Goal: Task Accomplishment & Management: Manage account settings

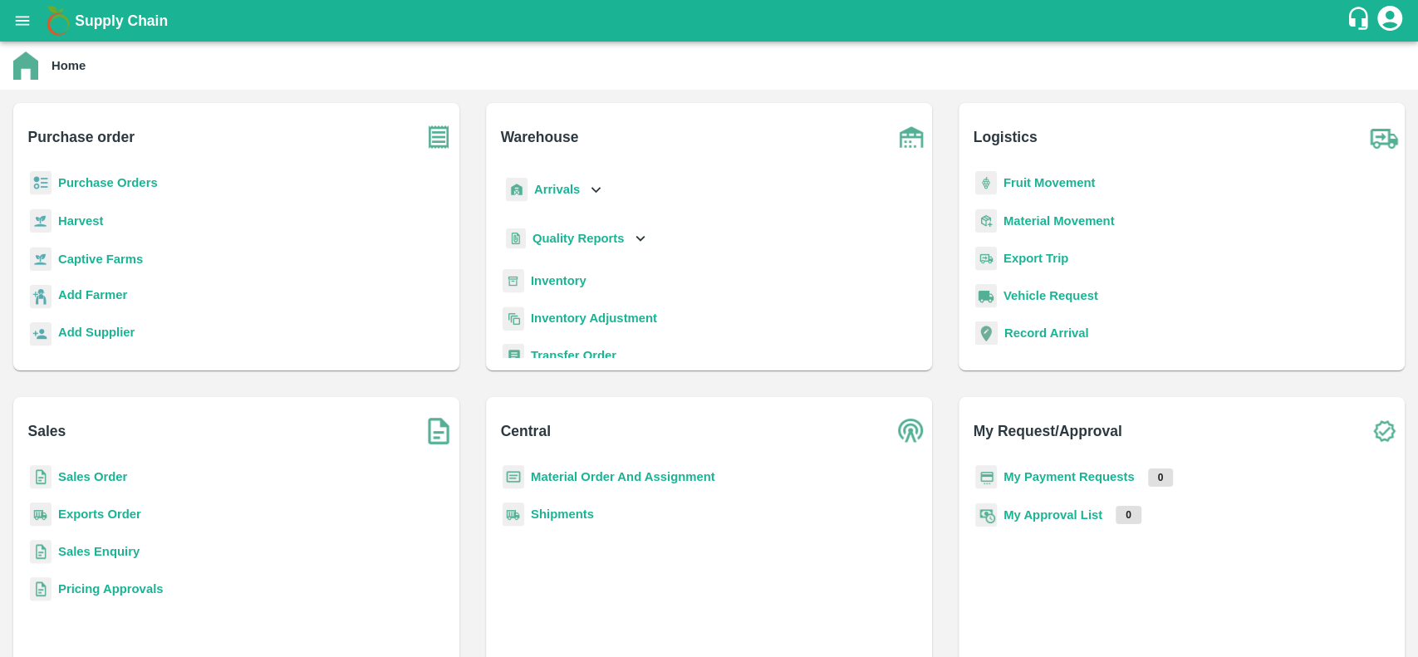
click at [106, 176] on b "Purchase Orders" at bounding box center [108, 182] width 100 height 13
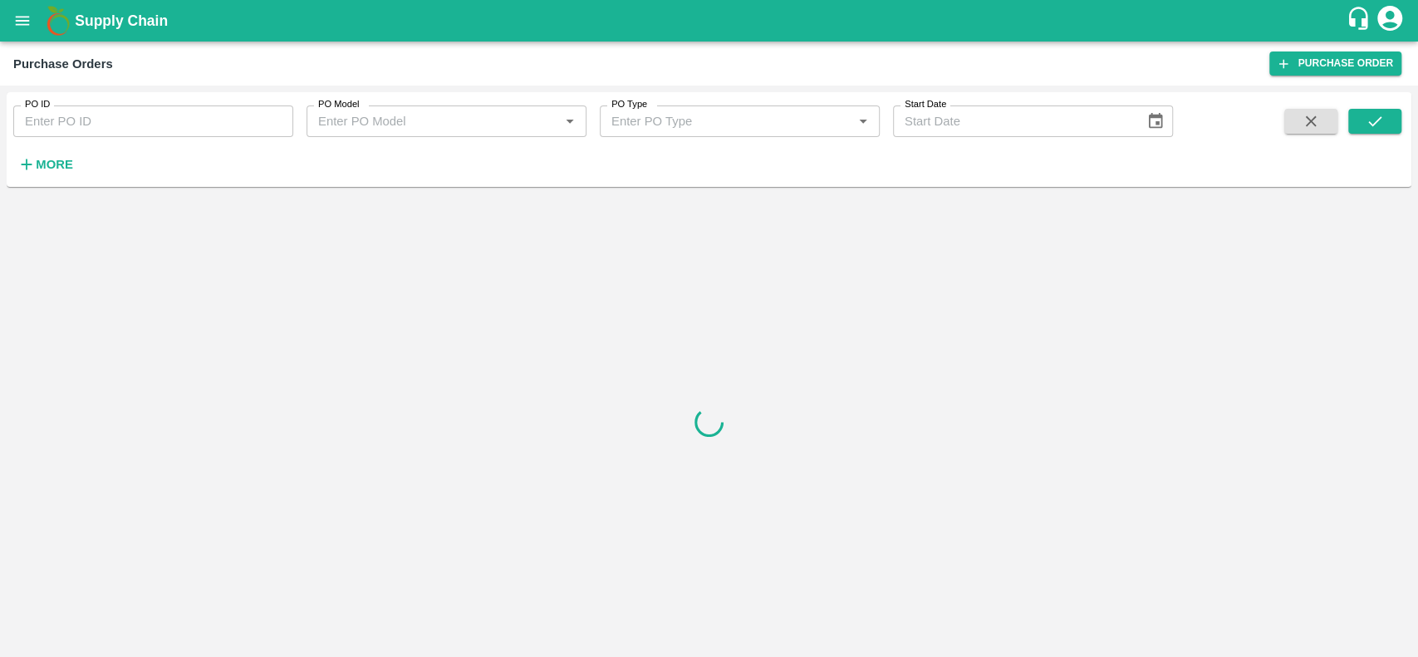
click at [47, 161] on strong "More" at bounding box center [54, 164] width 37 height 13
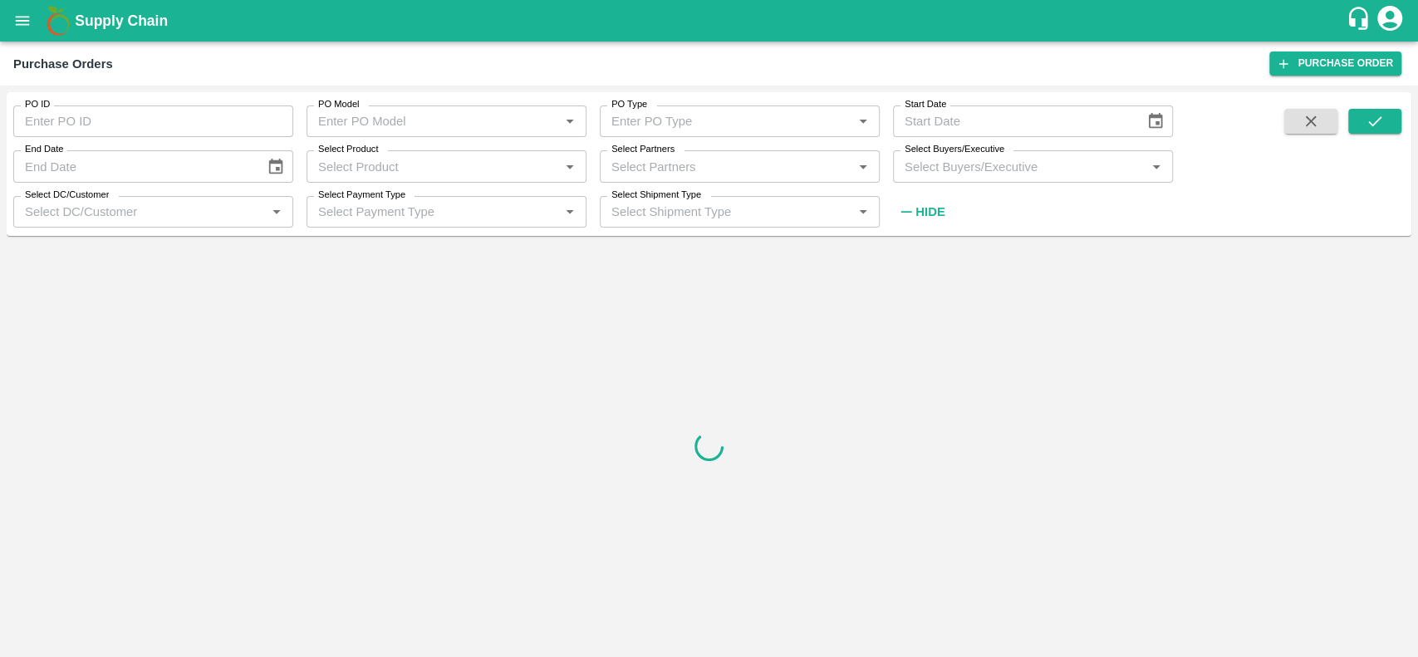
click at [684, 155] on div "Select Partners   *" at bounding box center [740, 166] width 280 height 32
type input "[PERSON_NAME]"
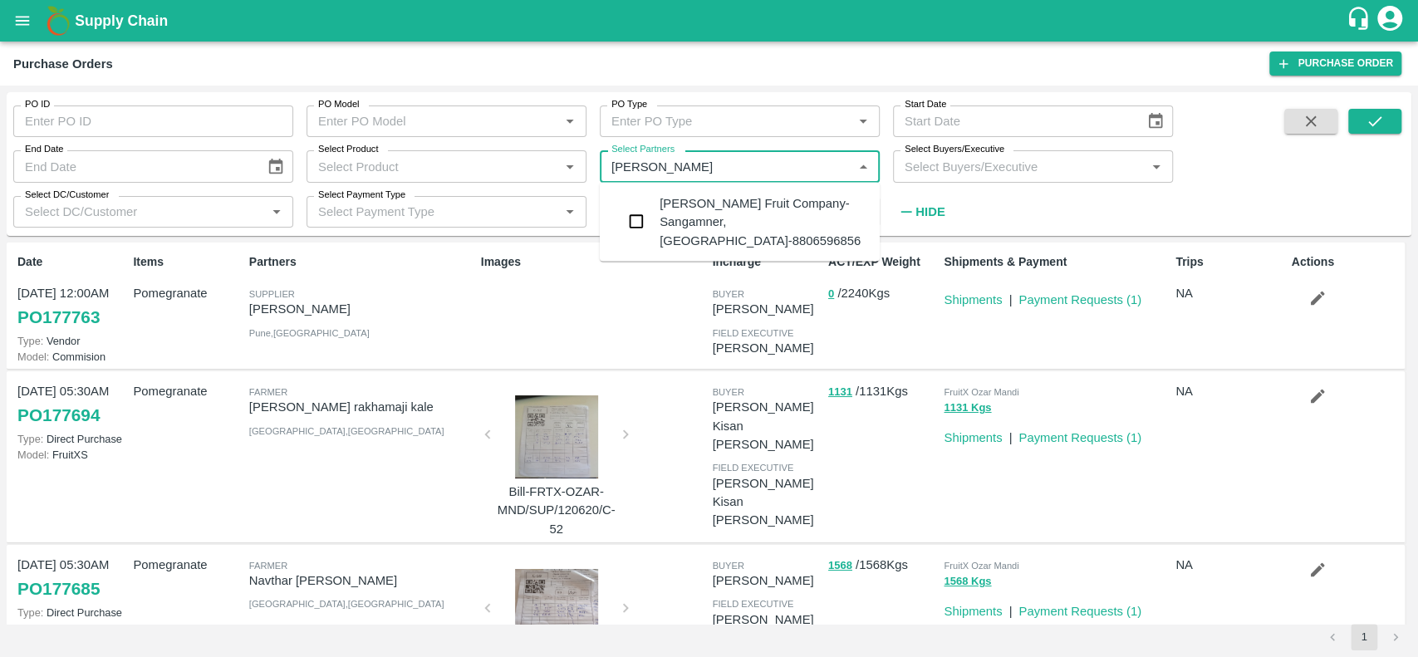
click at [711, 207] on div "[PERSON_NAME] Fruit Company-Sangamner, [GEOGRAPHIC_DATA]-8806596856" at bounding box center [763, 222] width 207 height 56
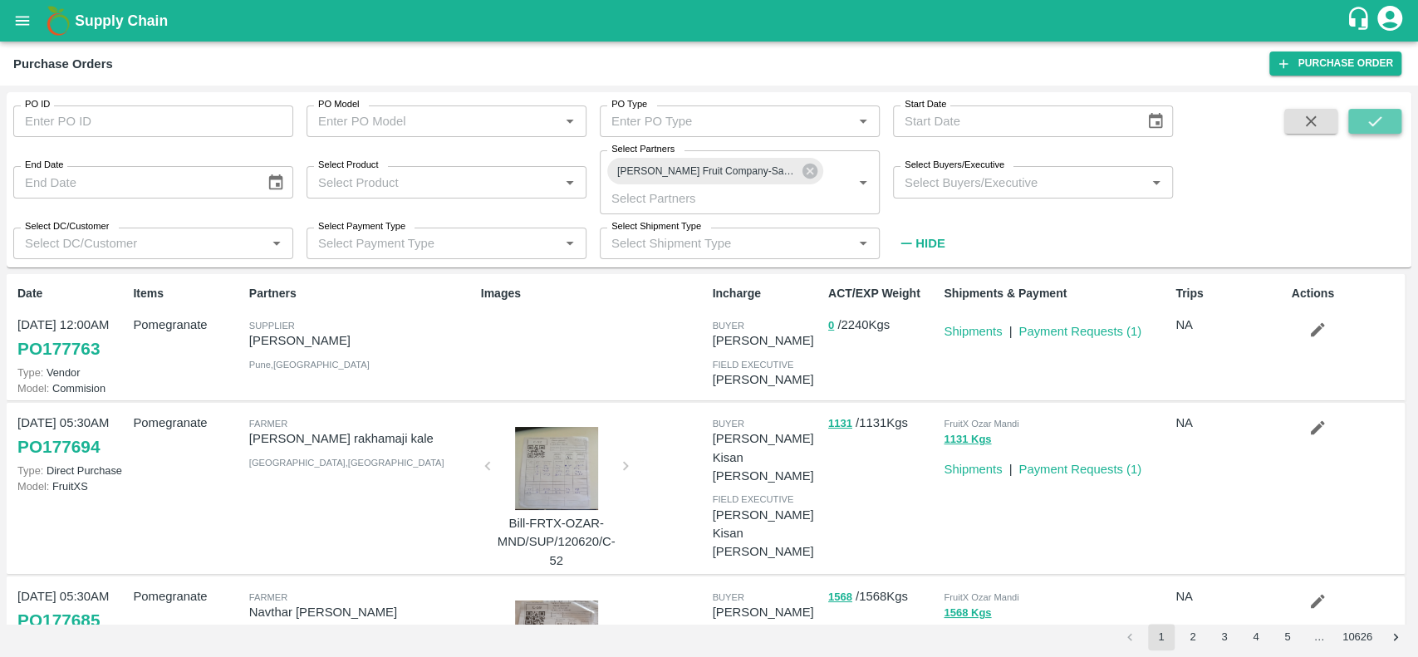
click at [1362, 119] on button "submit" at bounding box center [1374, 121] width 53 height 25
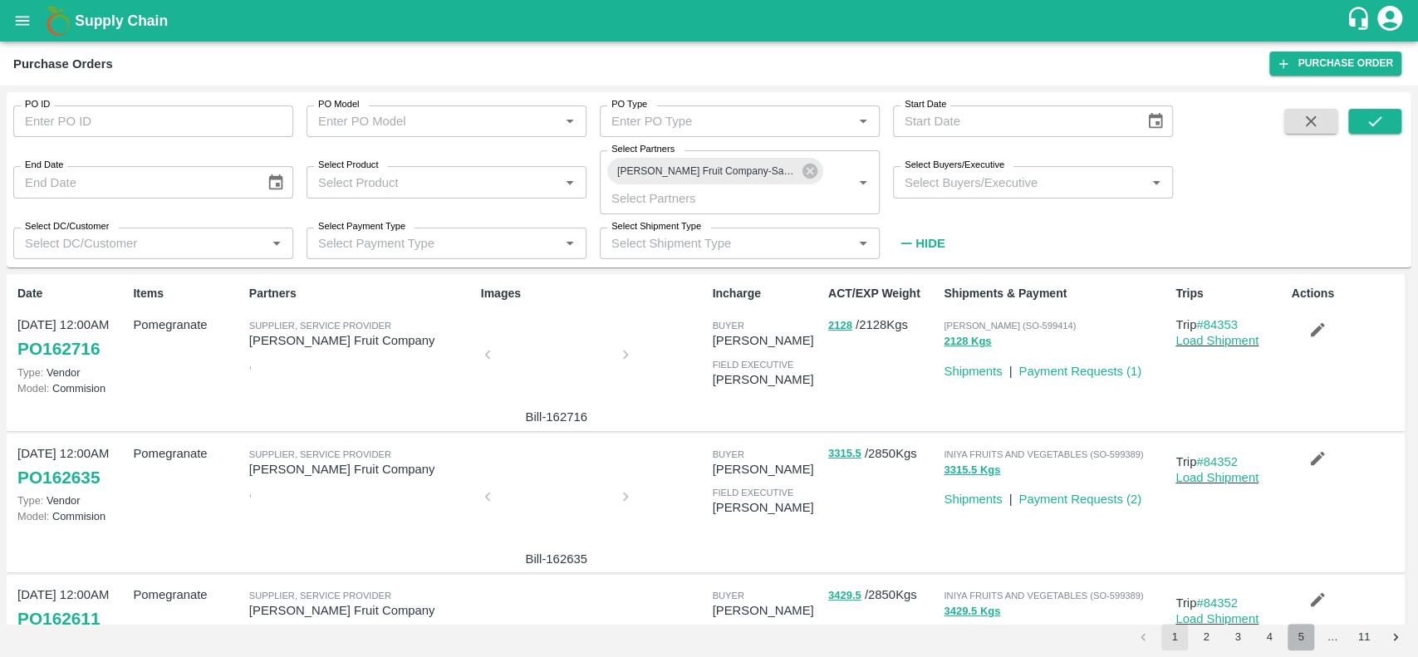
click at [1304, 631] on button "5" at bounding box center [1301, 637] width 27 height 27
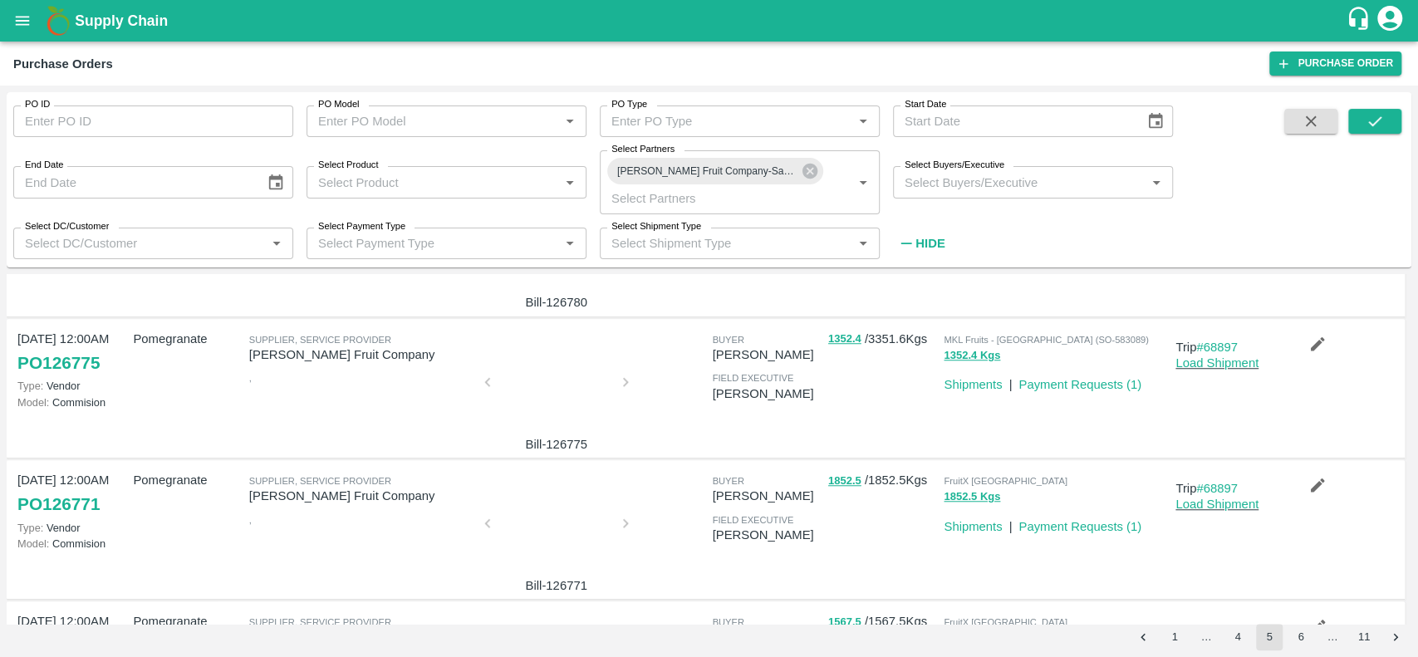
scroll to position [1095, 0]
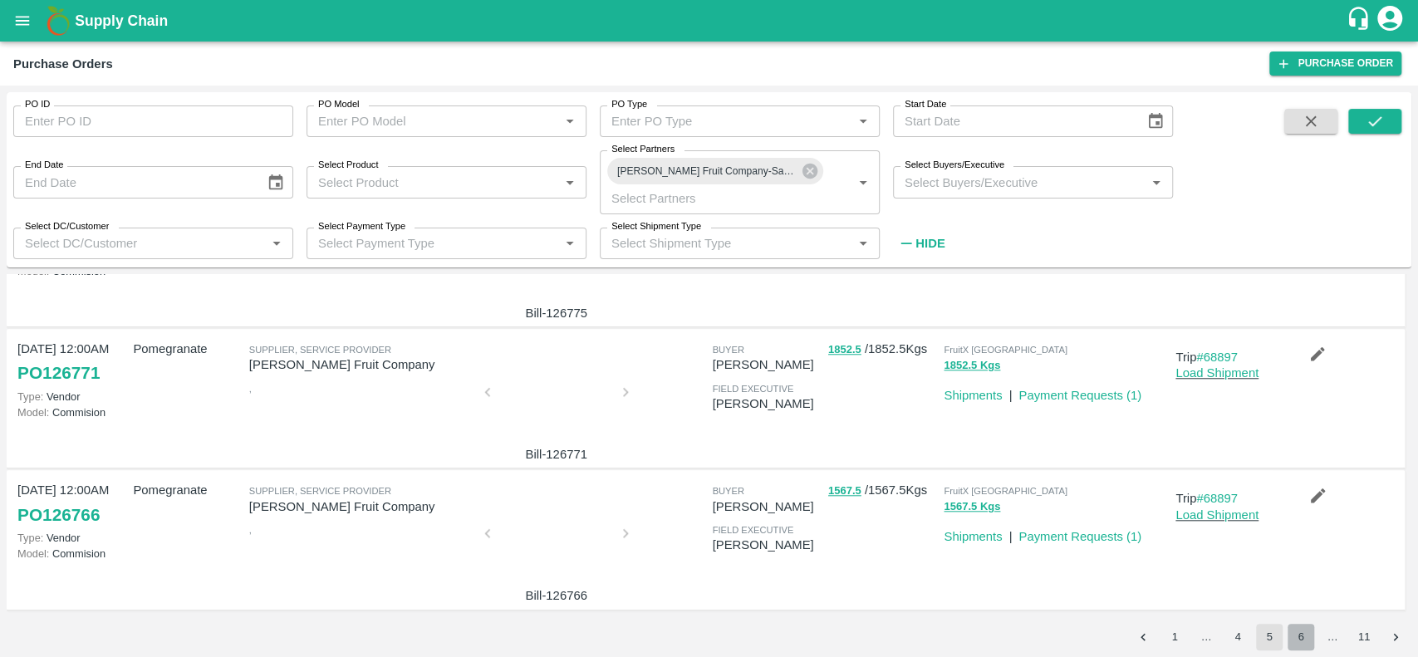
click at [1301, 645] on button "6" at bounding box center [1301, 637] width 27 height 27
click at [1298, 635] on button "7" at bounding box center [1301, 637] width 27 height 27
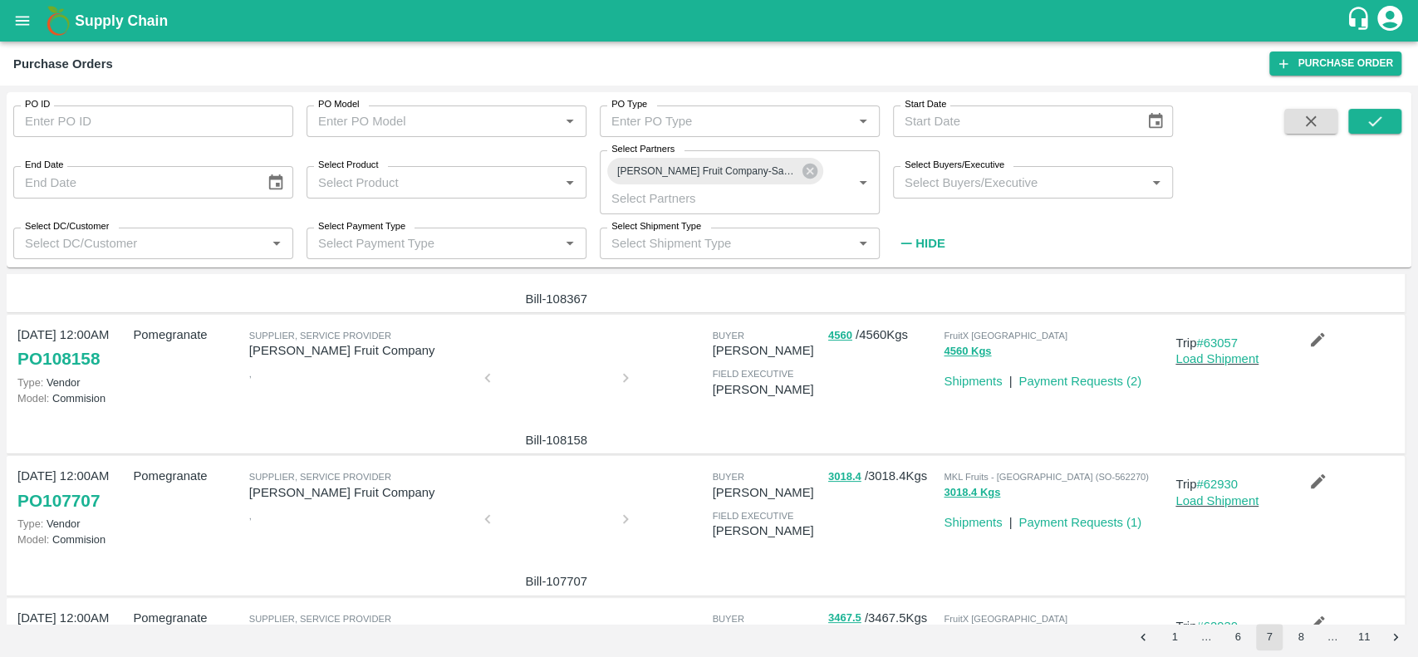
scroll to position [0, 0]
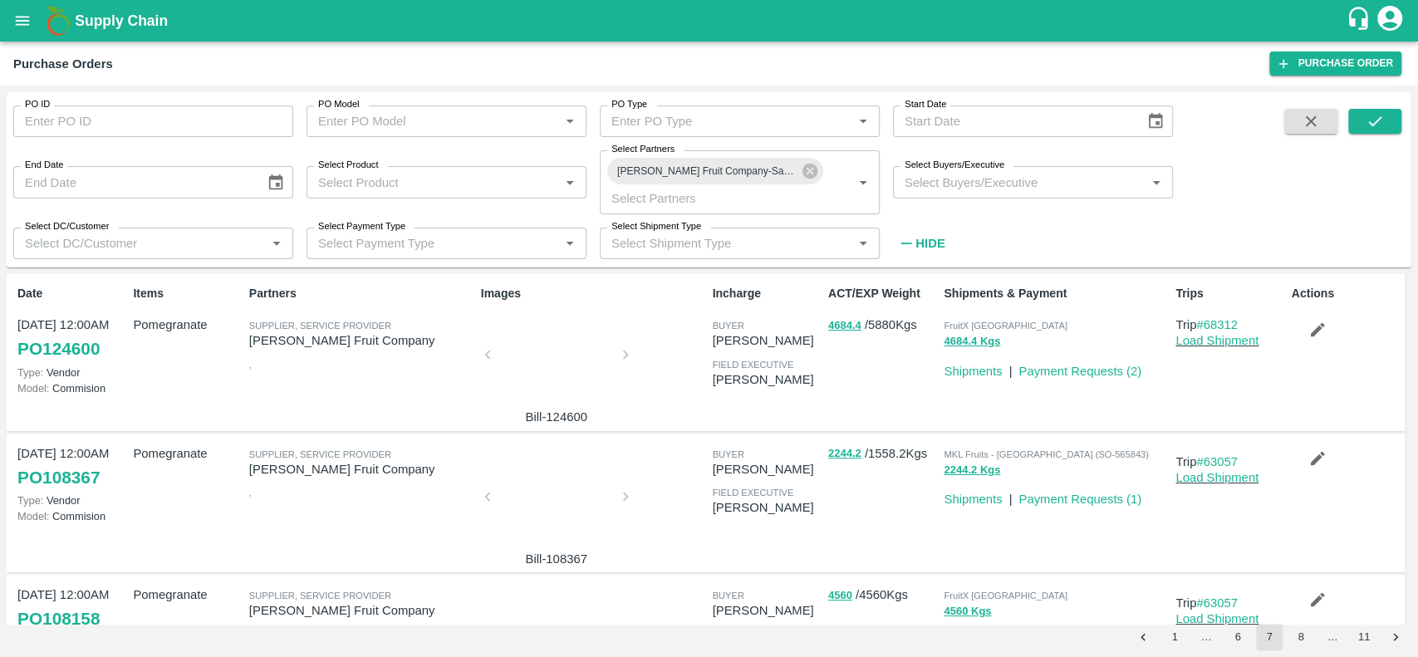
click at [533, 377] on div at bounding box center [556, 360] width 125 height 88
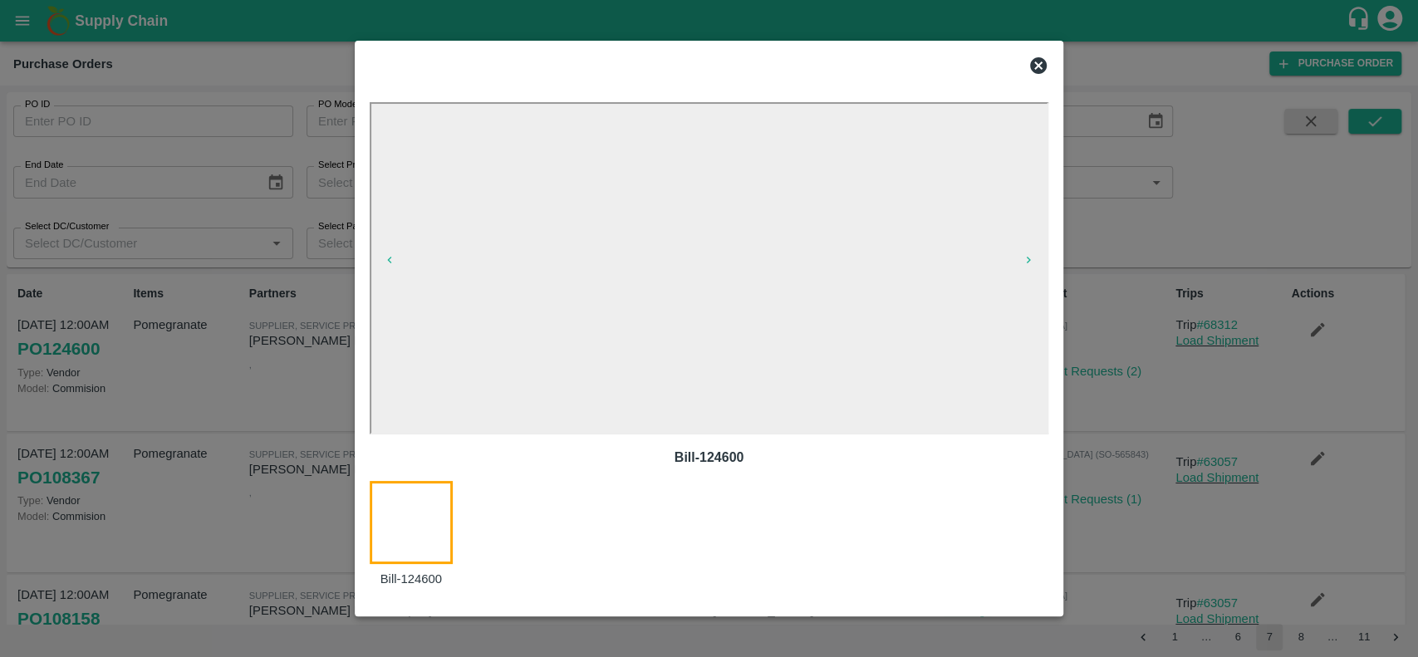
click at [1033, 55] on div at bounding box center [709, 65] width 693 height 33
click at [1041, 63] on icon at bounding box center [1038, 66] width 20 height 20
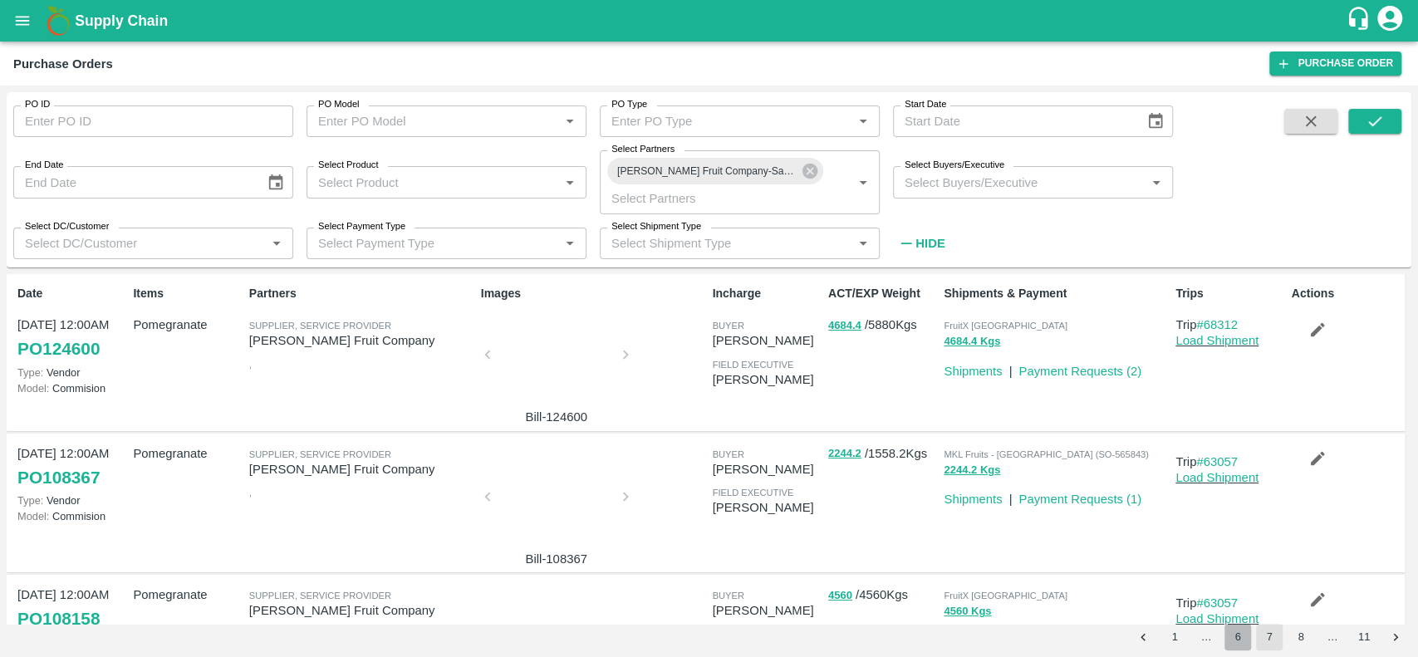
click at [1247, 645] on button "6" at bounding box center [1237, 637] width 27 height 27
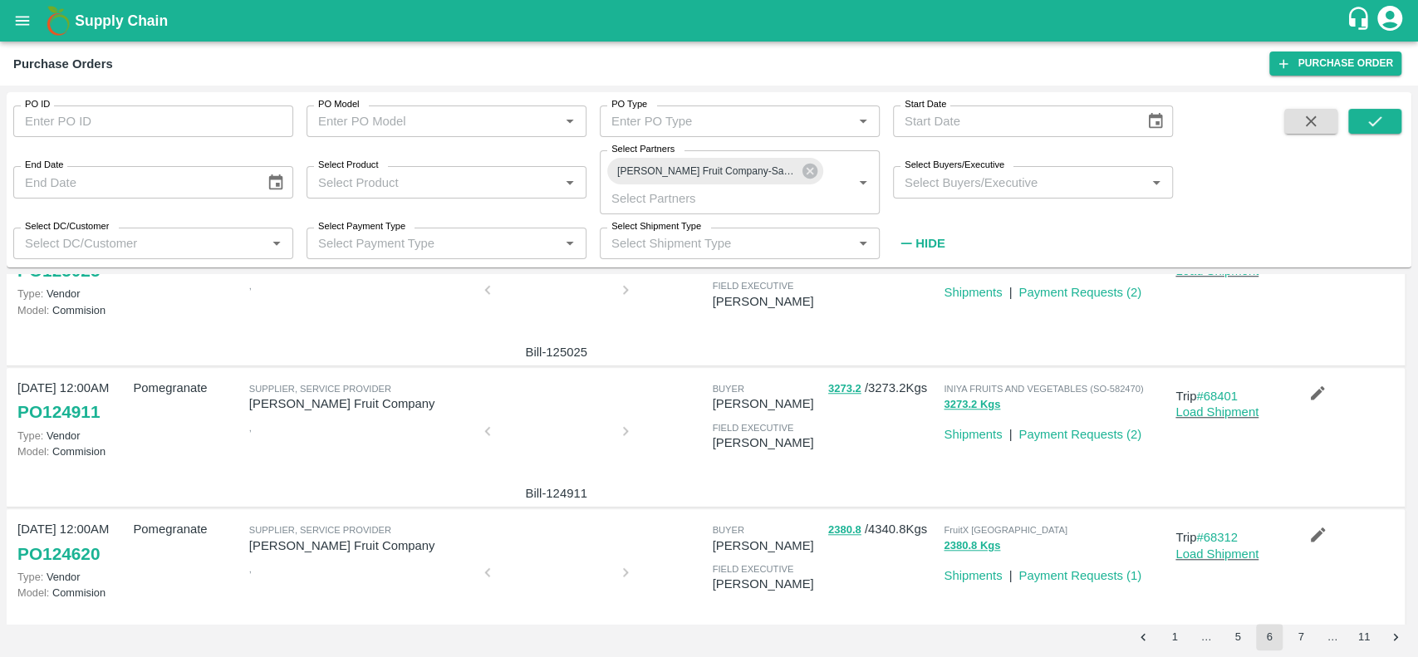
scroll to position [1095, 0]
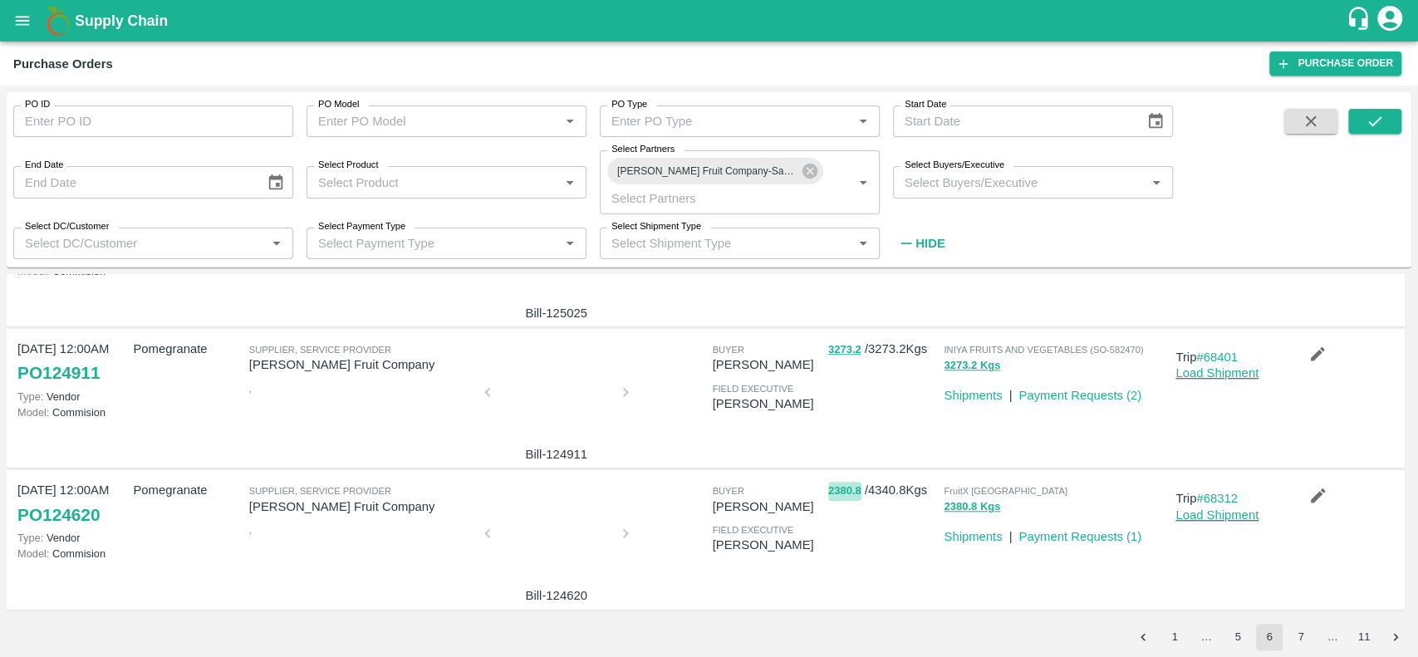
click at [836, 484] on button "2380.8" at bounding box center [844, 491] width 33 height 19
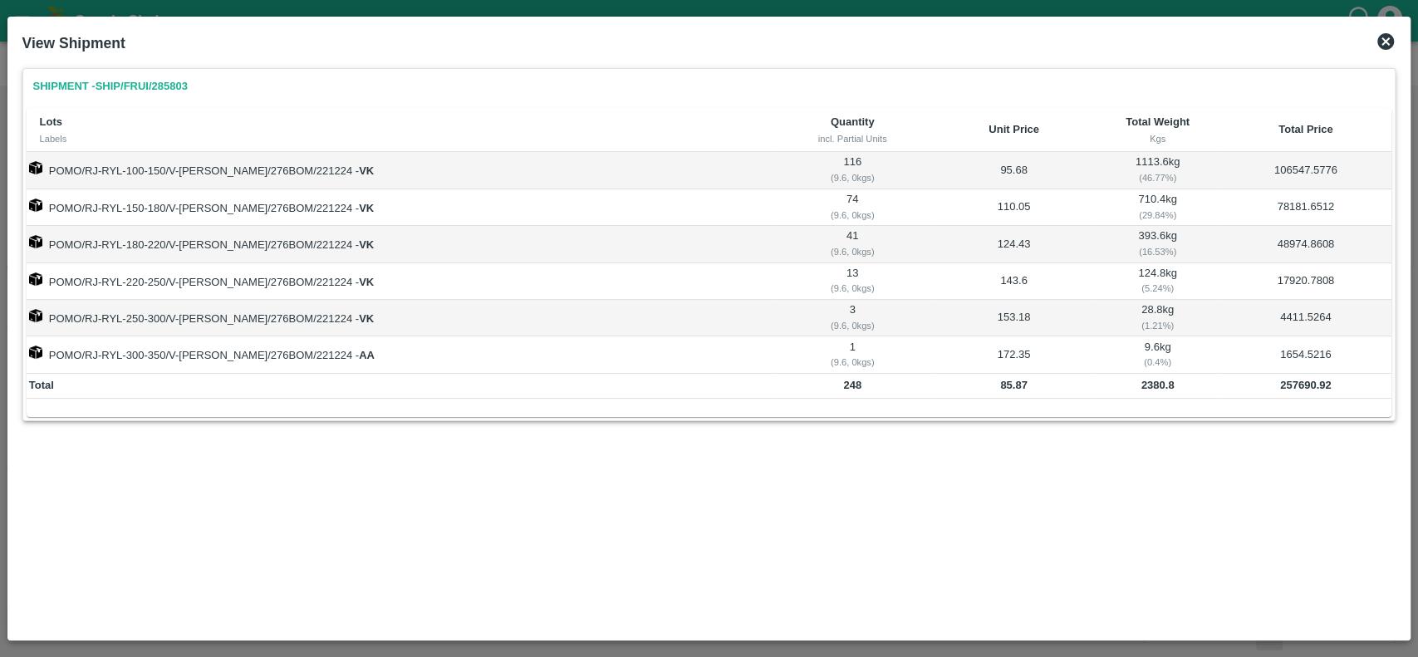
click at [1382, 43] on icon at bounding box center [1386, 42] width 20 height 20
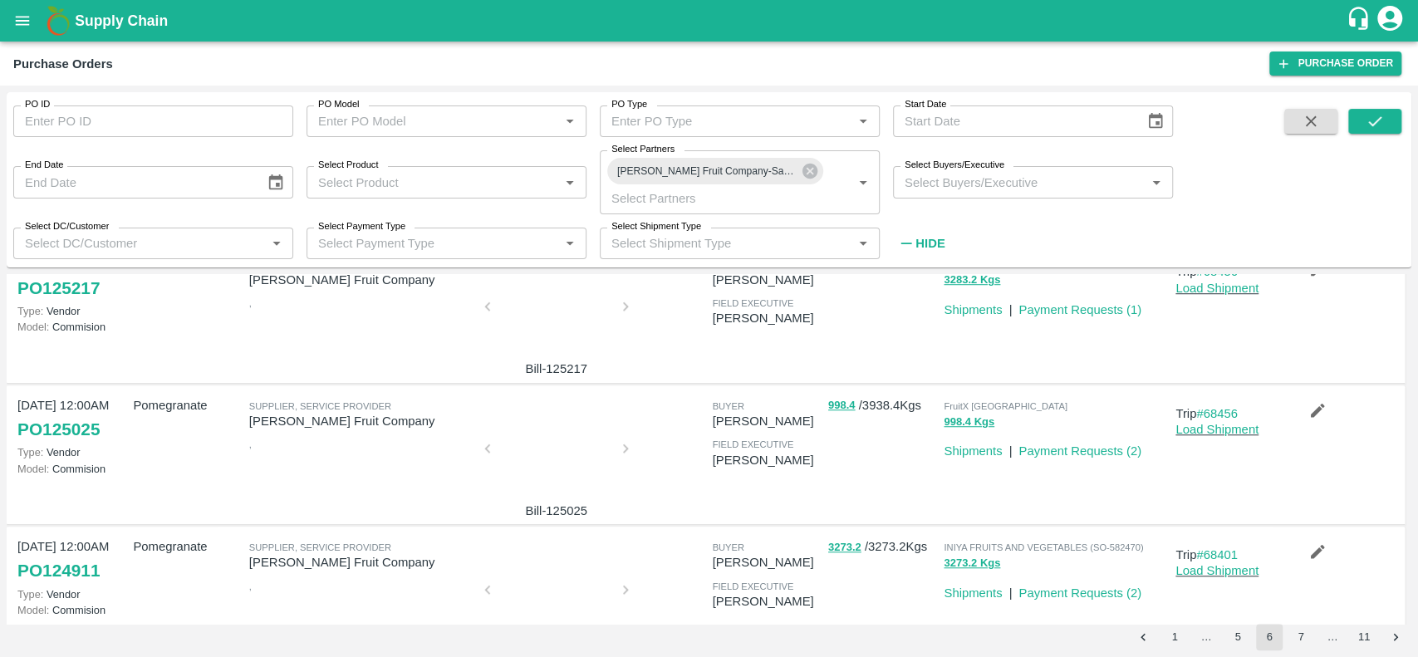
scroll to position [895, 0]
click at [572, 458] on div at bounding box center [556, 455] width 125 height 88
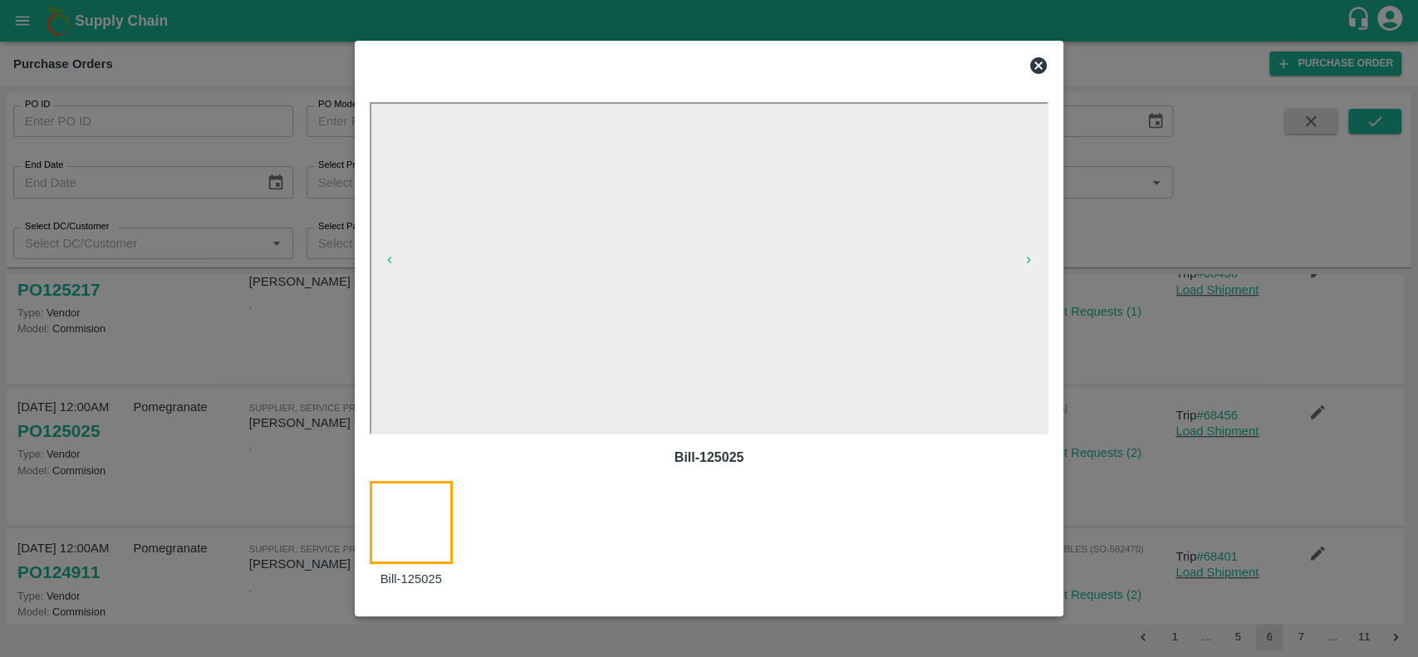
click at [1040, 57] on icon at bounding box center [1038, 65] width 17 height 17
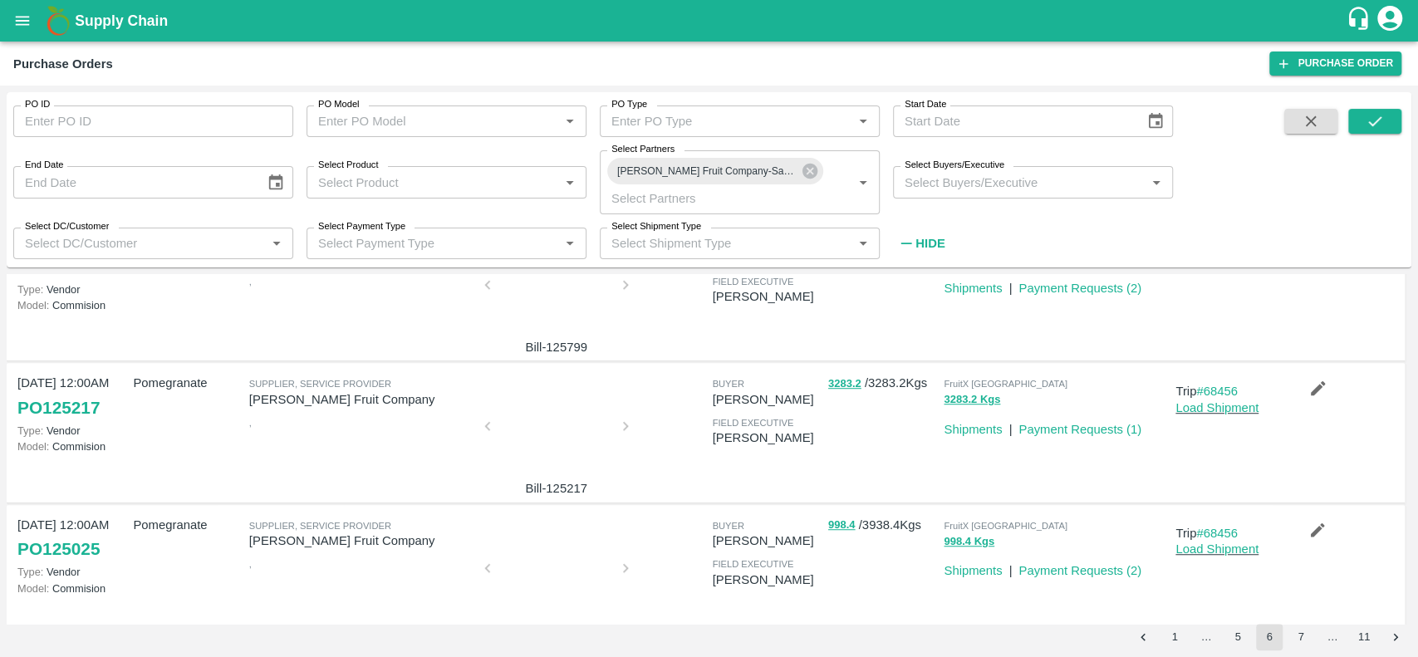
scroll to position [778, 0]
click at [548, 405] on div at bounding box center [556, 431] width 125 height 88
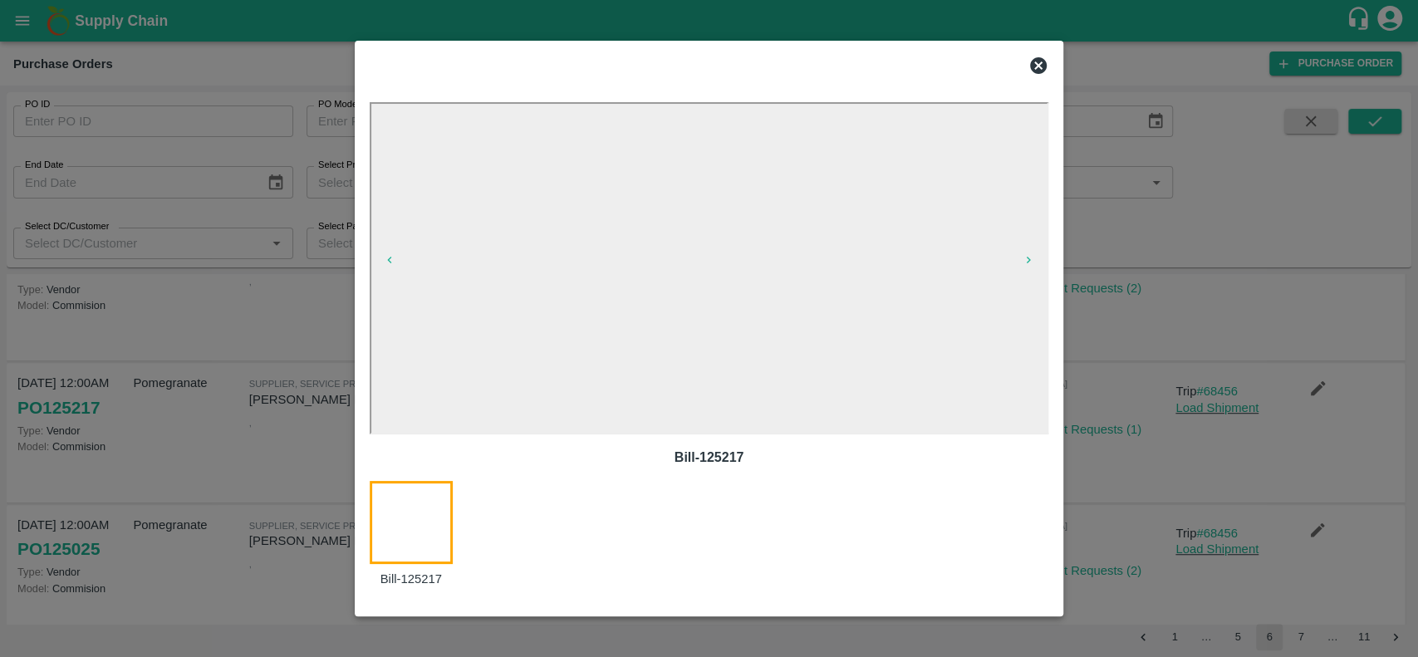
click at [1036, 65] on icon at bounding box center [1038, 65] width 17 height 17
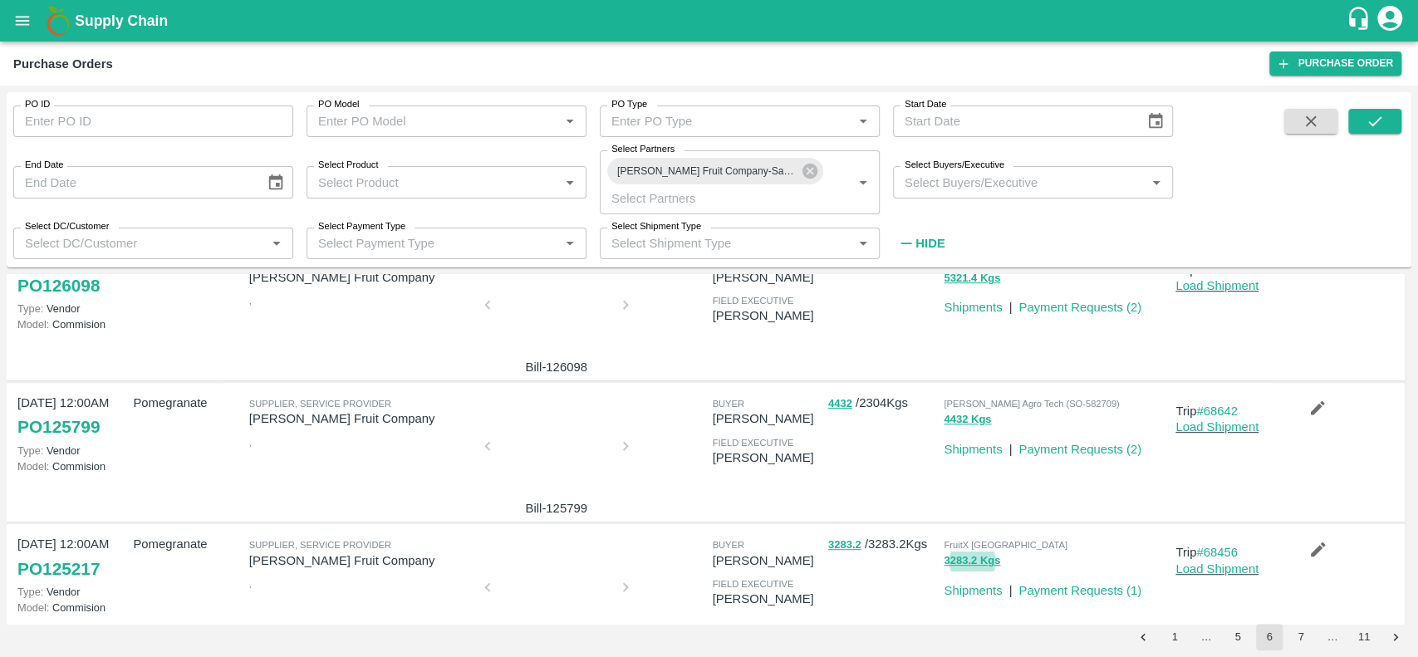
scroll to position [585, 0]
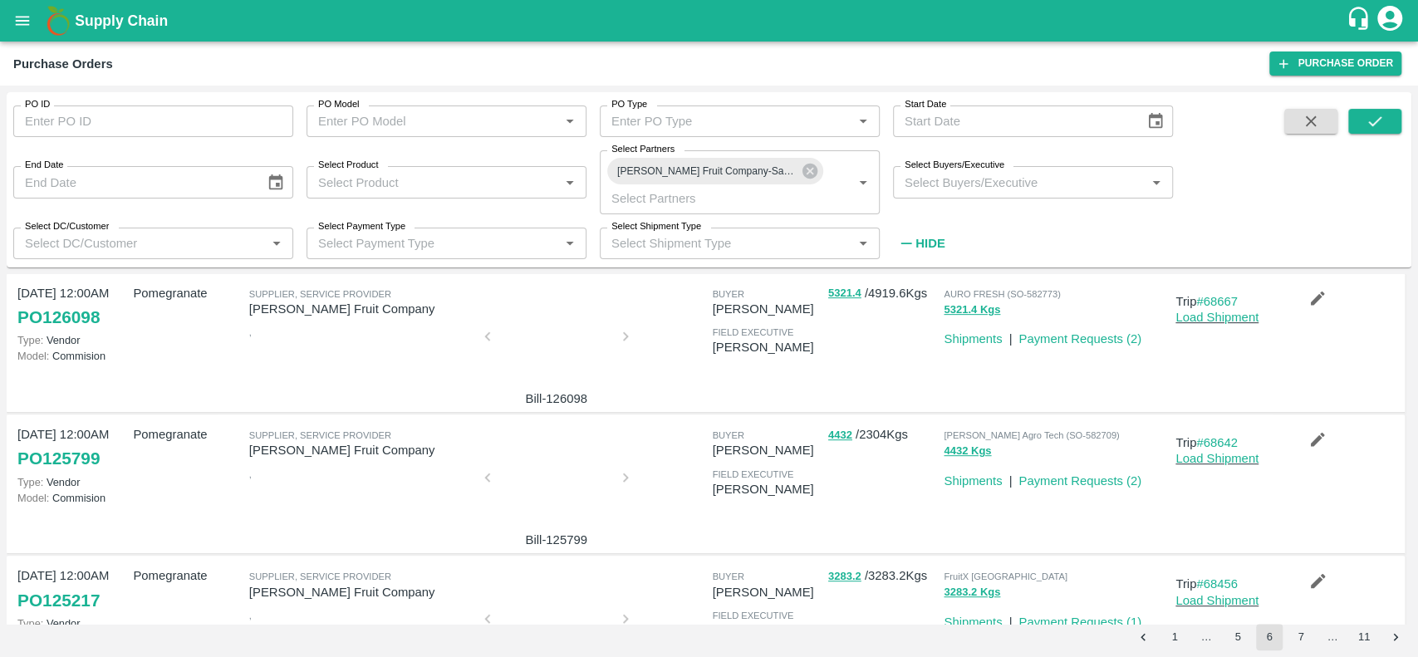
click at [538, 467] on div at bounding box center [556, 483] width 125 height 88
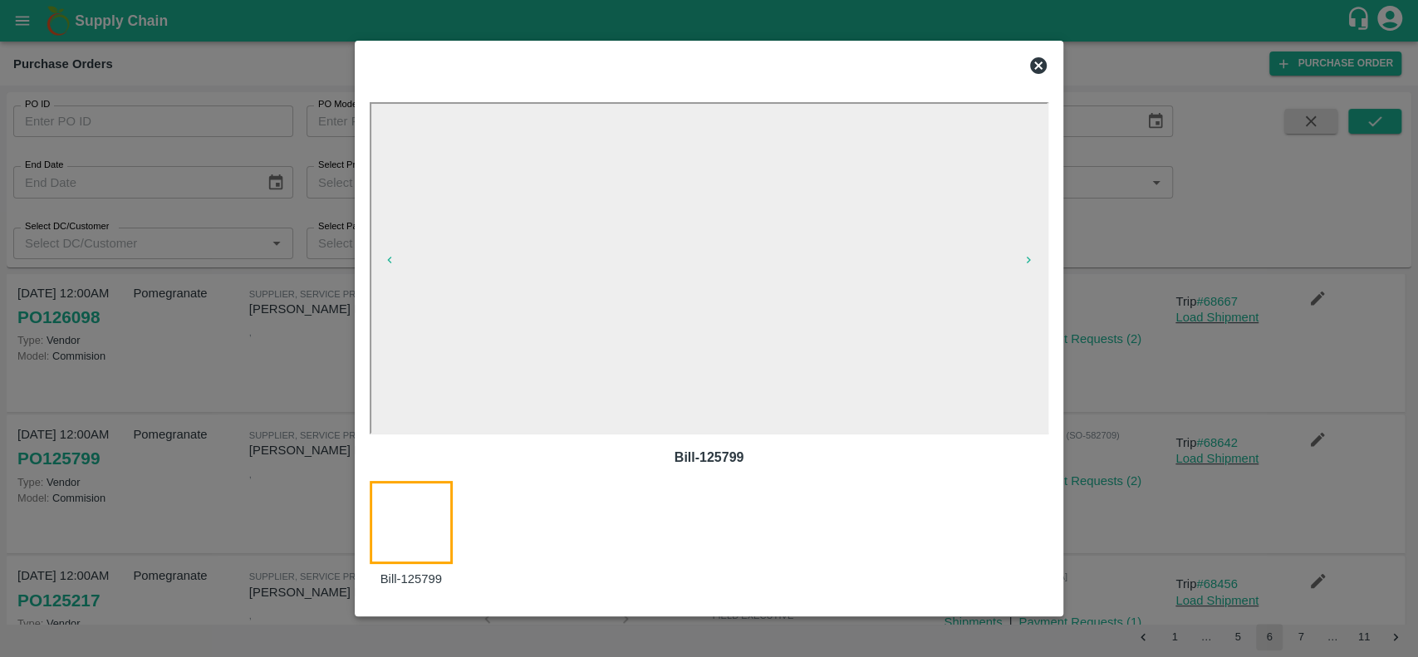
click at [1035, 62] on icon at bounding box center [1038, 66] width 20 height 20
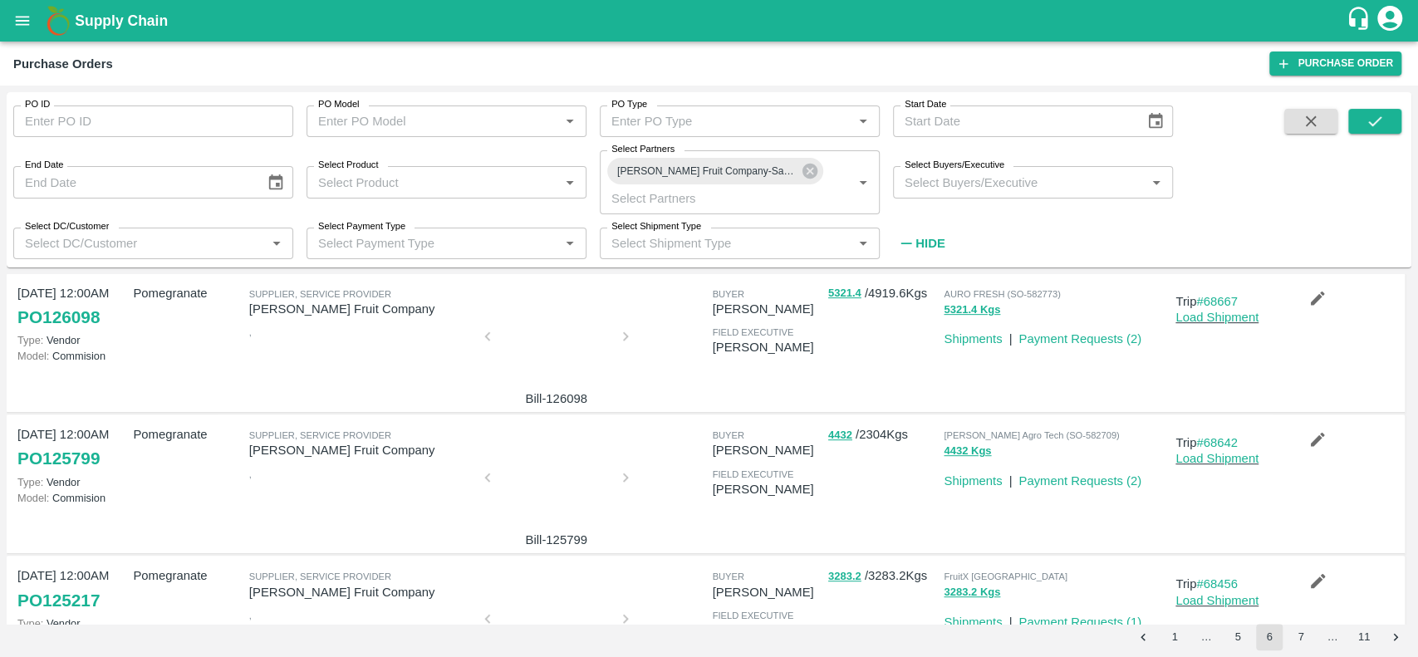
click at [550, 470] on div at bounding box center [556, 483] width 125 height 88
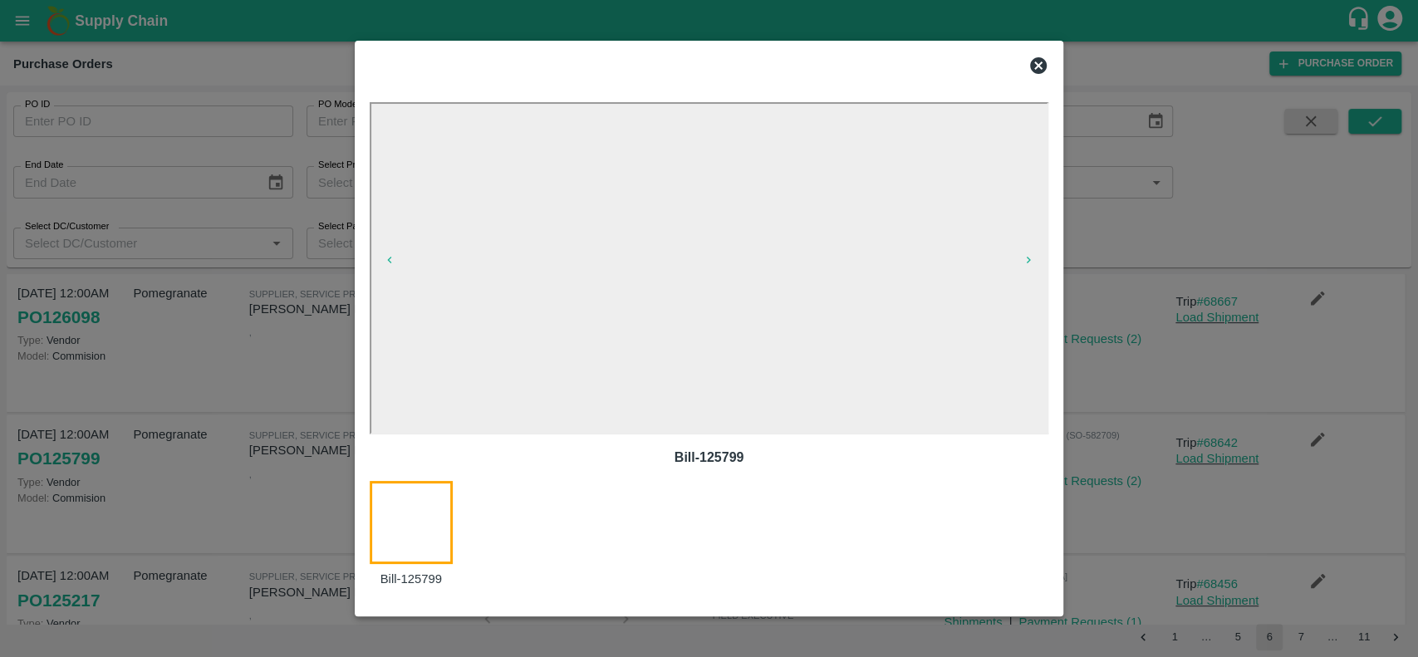
click at [1033, 59] on icon at bounding box center [1038, 65] width 17 height 17
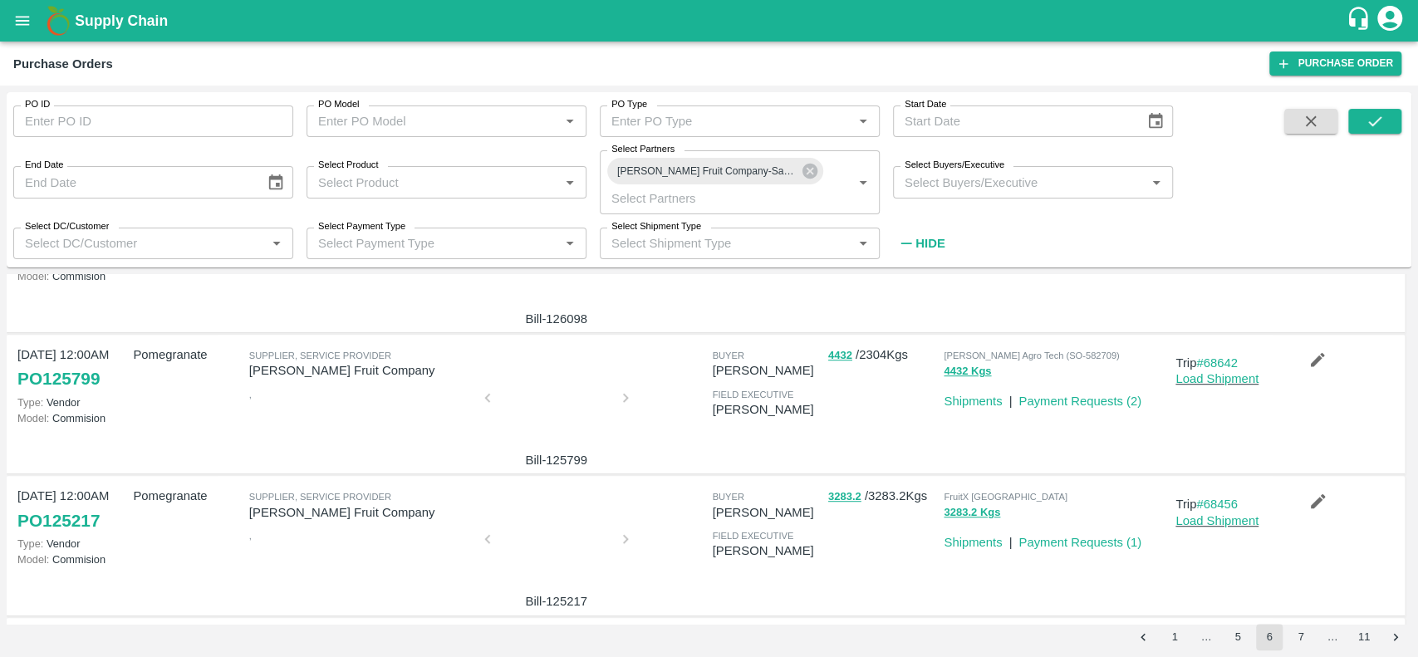
scroll to position [646, 0]
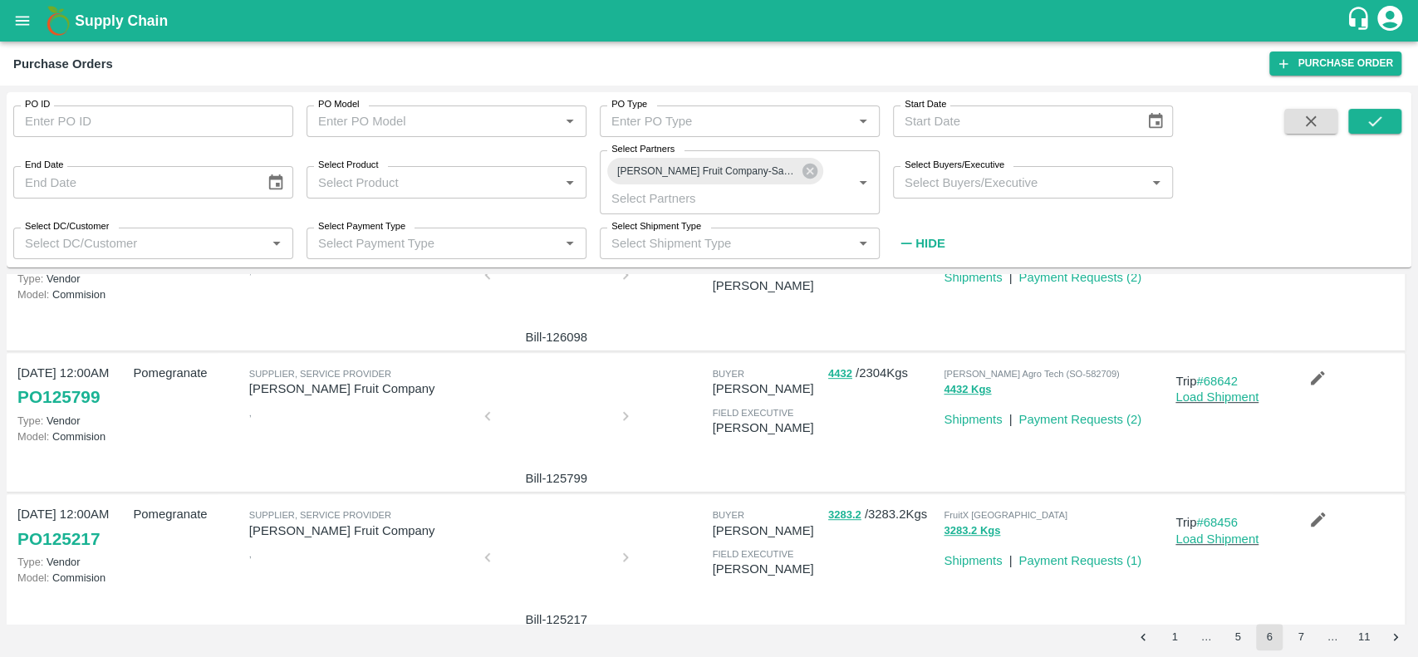
click at [562, 390] on div at bounding box center [556, 421] width 125 height 88
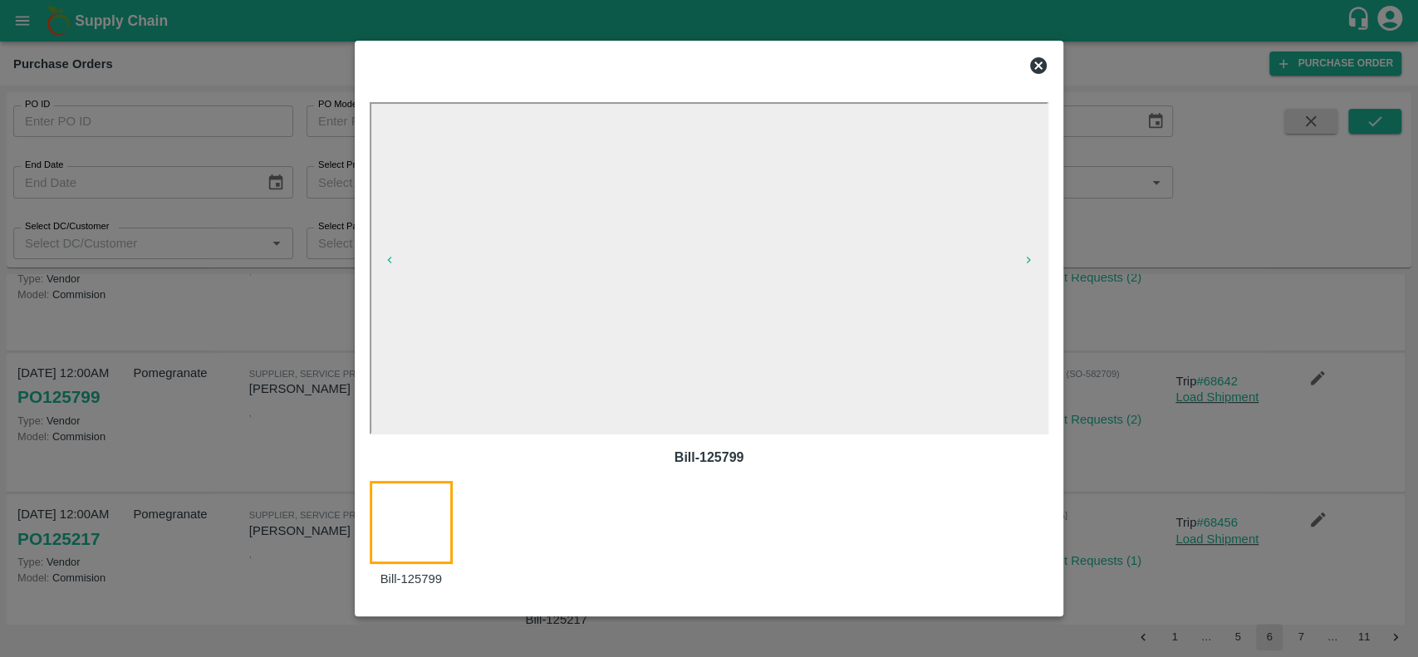
click at [1034, 67] on icon at bounding box center [1038, 65] width 17 height 17
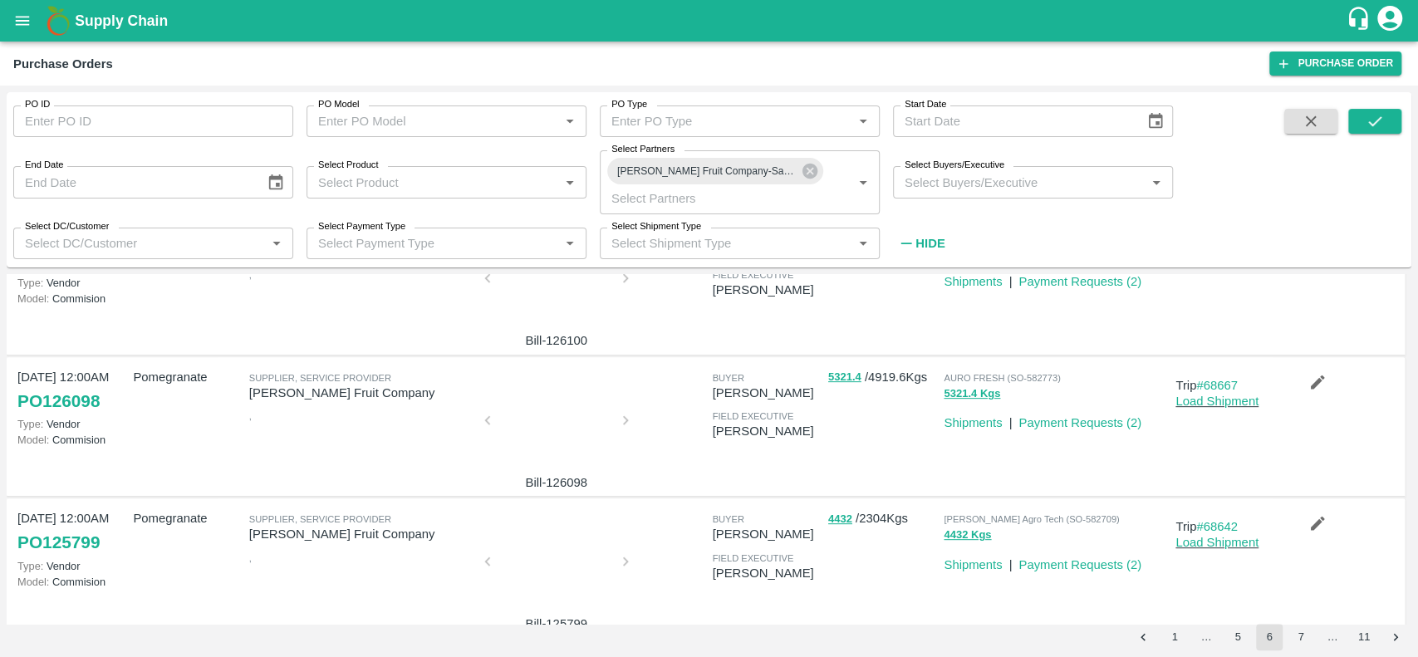
scroll to position [500, 0]
click at [570, 429] on div at bounding box center [556, 426] width 125 height 88
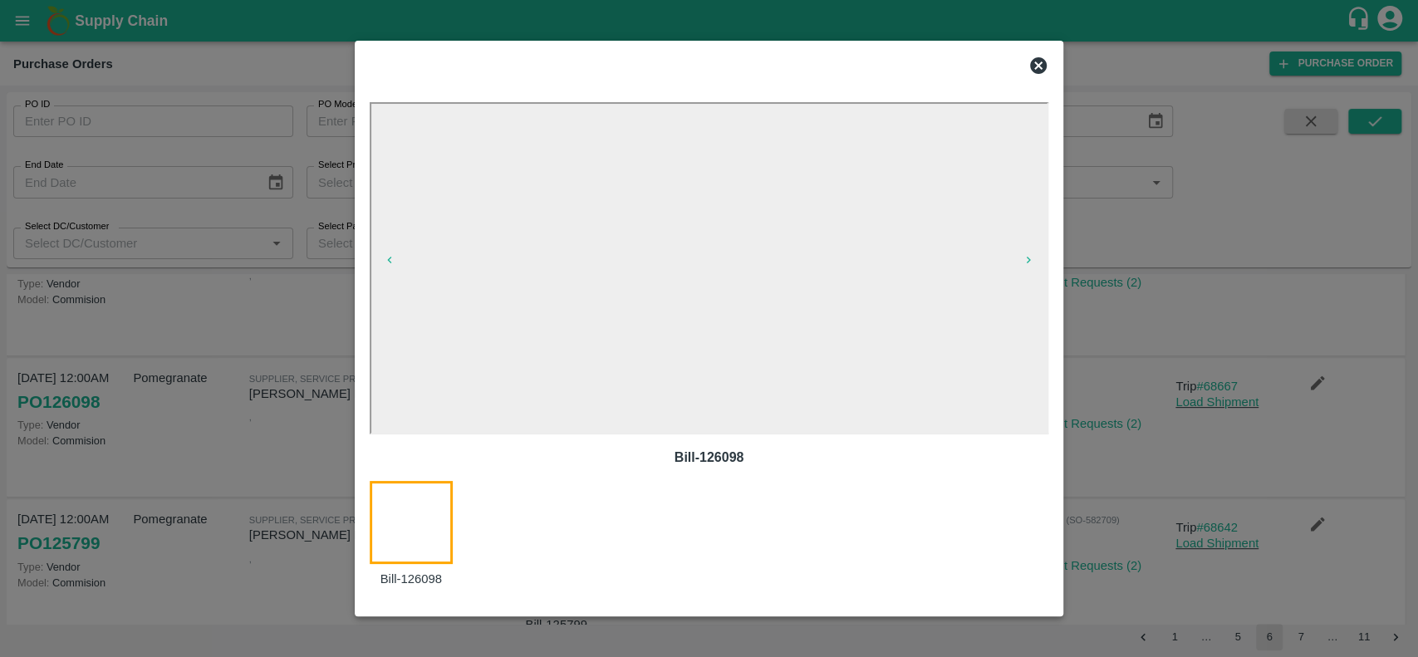
click at [1037, 61] on icon at bounding box center [1038, 65] width 17 height 17
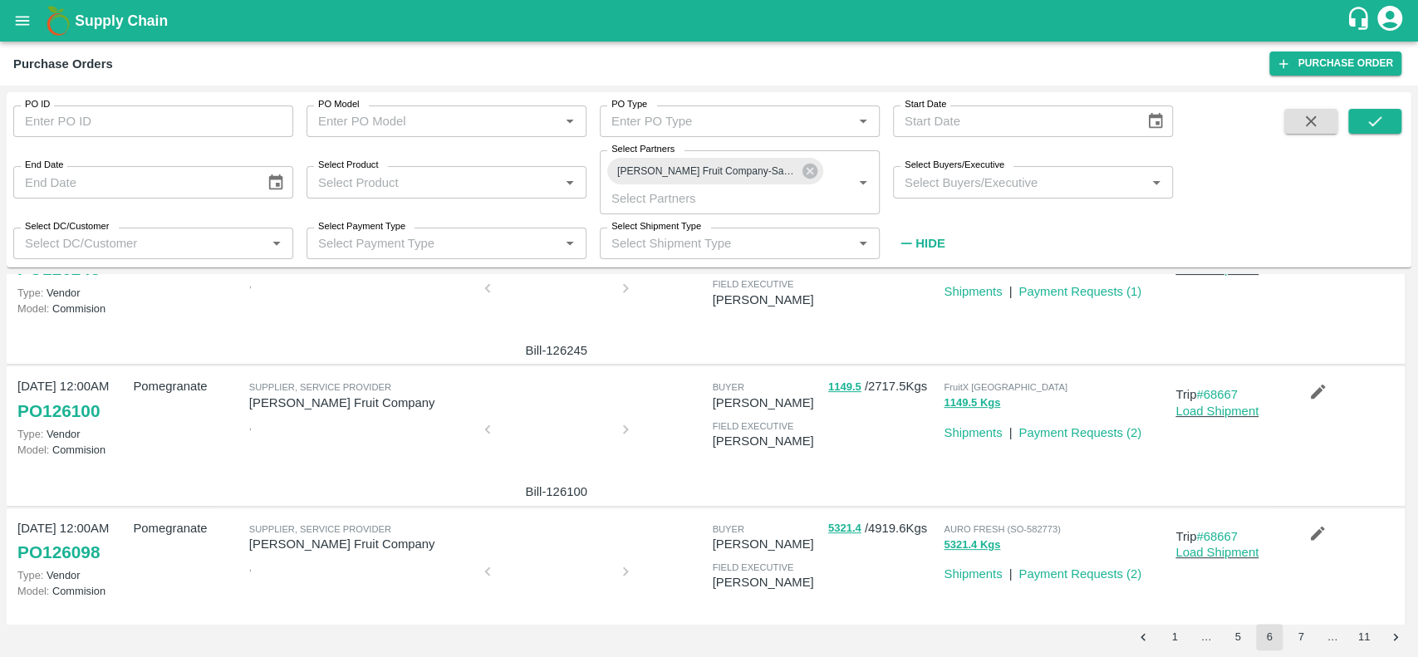
scroll to position [348, 0]
click at [557, 422] on div at bounding box center [556, 436] width 125 height 88
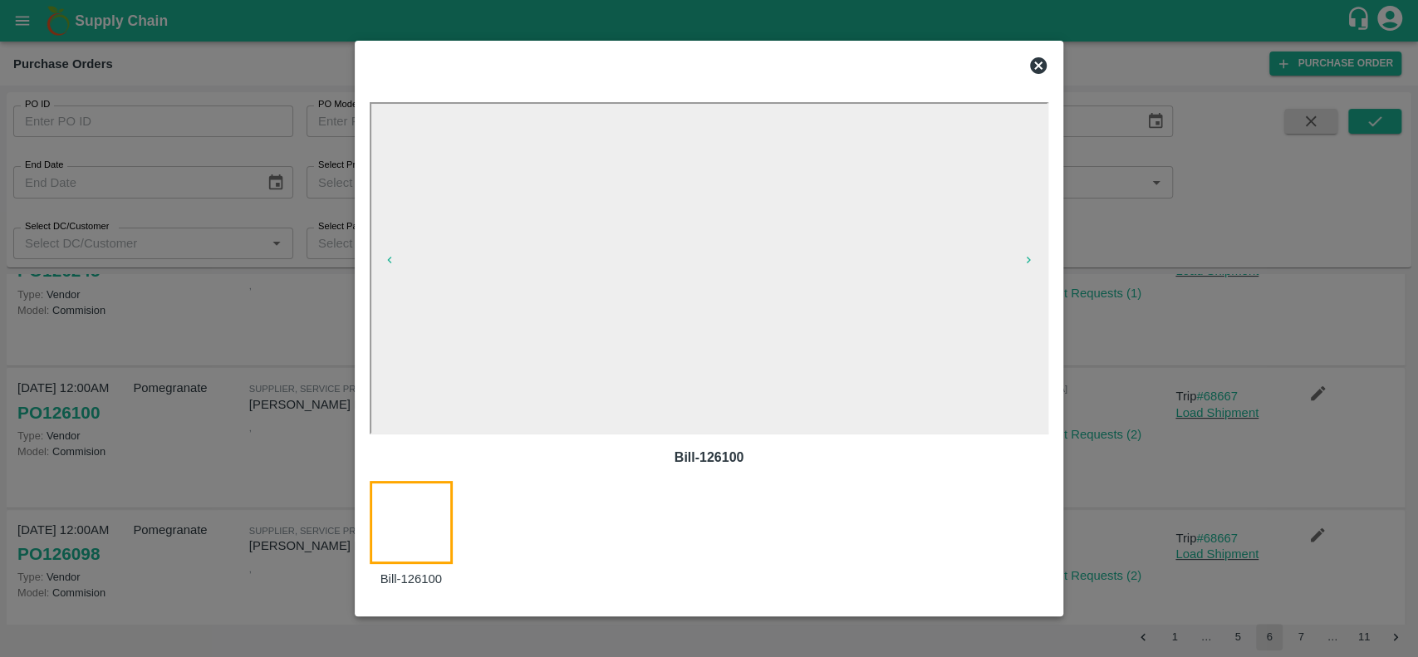
click at [1037, 70] on icon at bounding box center [1038, 65] width 17 height 17
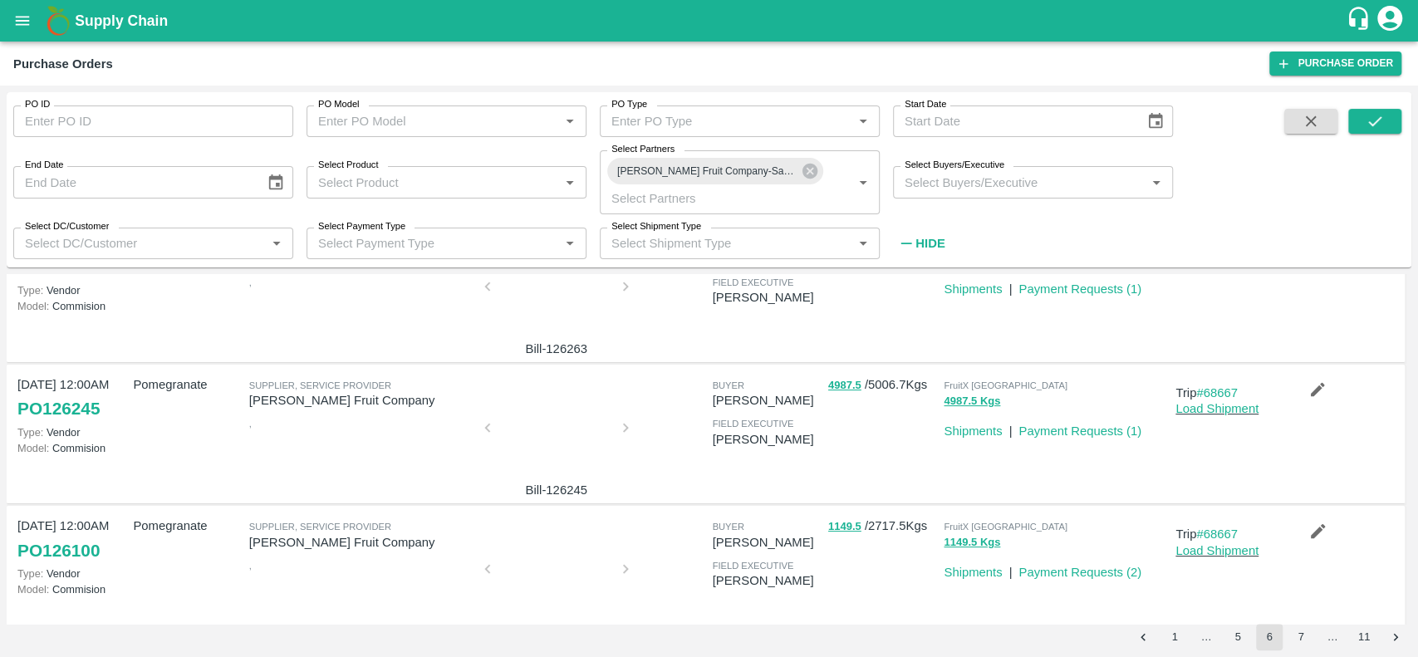
scroll to position [209, 0]
click at [545, 422] on div at bounding box center [556, 434] width 125 height 88
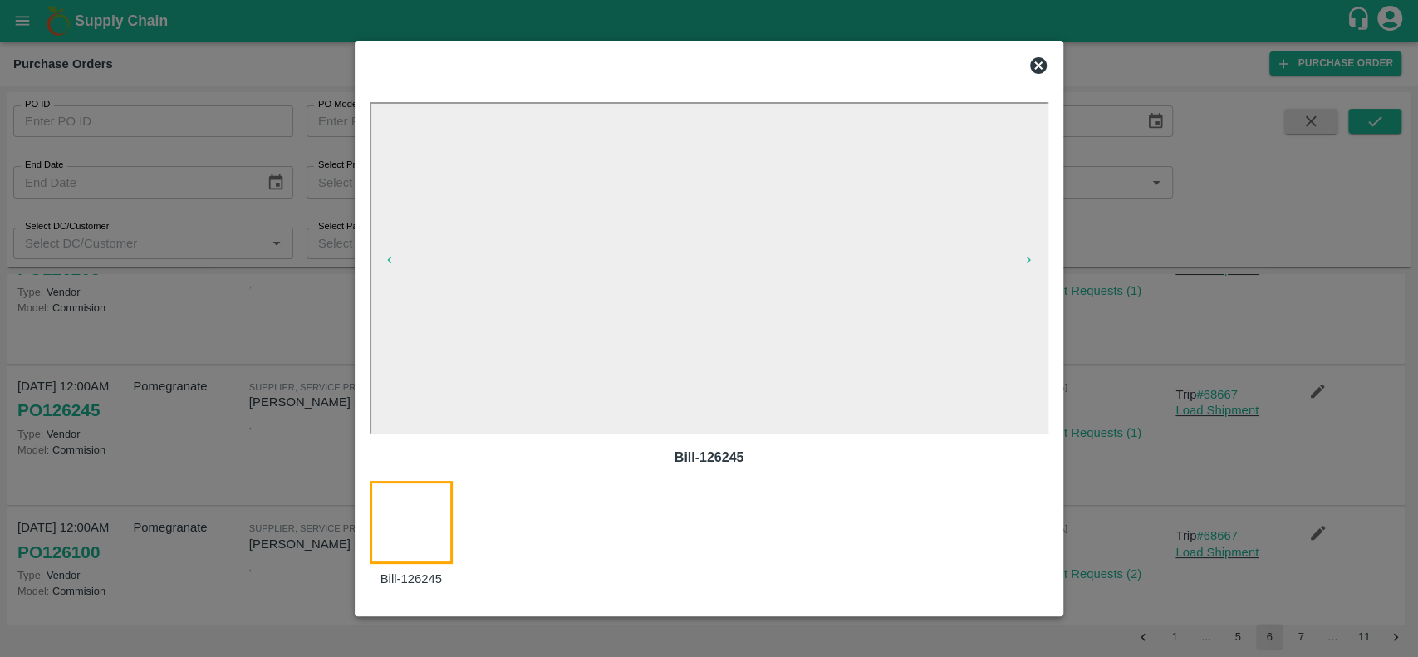
click at [1037, 64] on icon at bounding box center [1038, 66] width 20 height 20
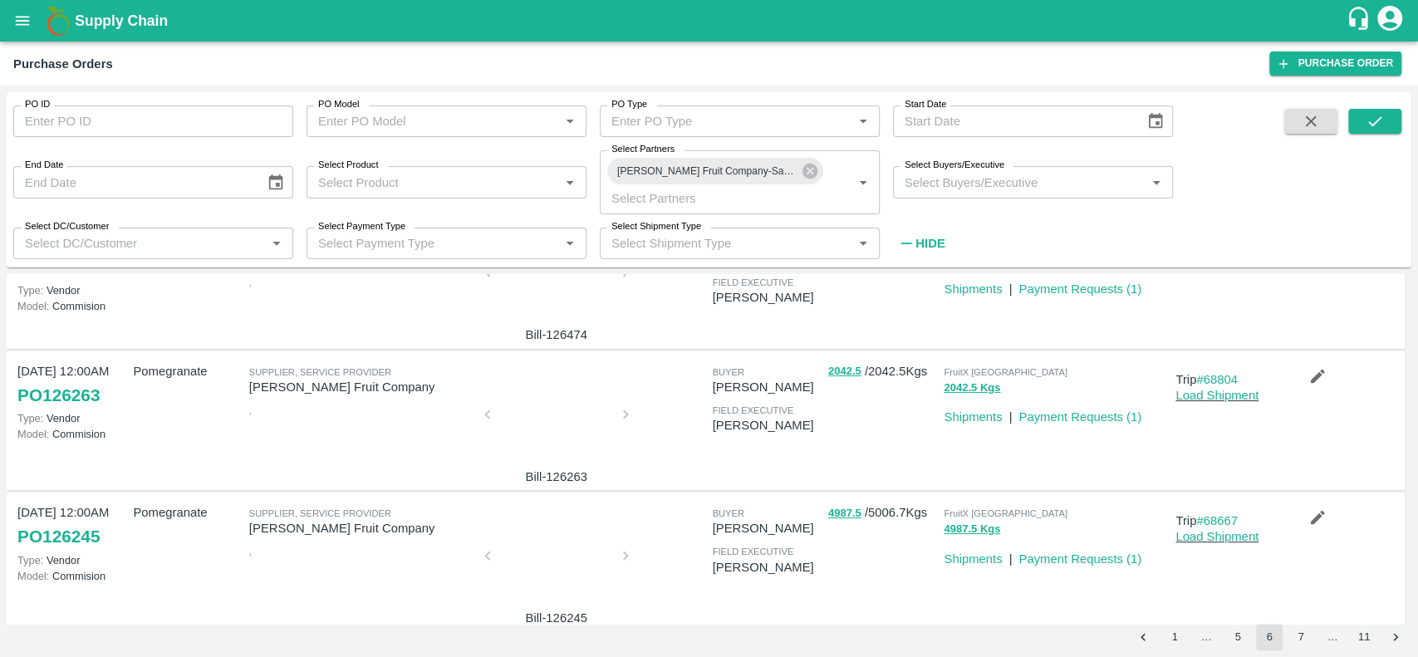
scroll to position [81, 0]
click at [535, 410] on div at bounding box center [556, 420] width 125 height 88
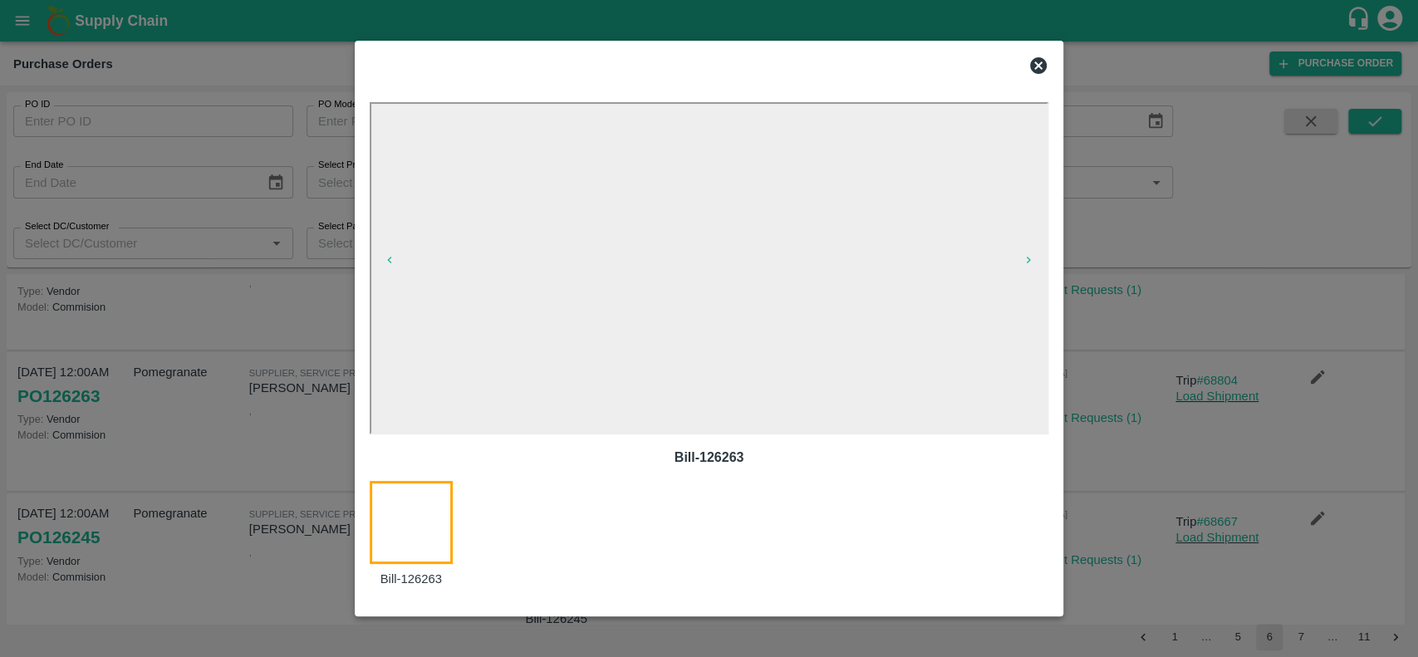
click at [1043, 67] on icon at bounding box center [1038, 65] width 17 height 17
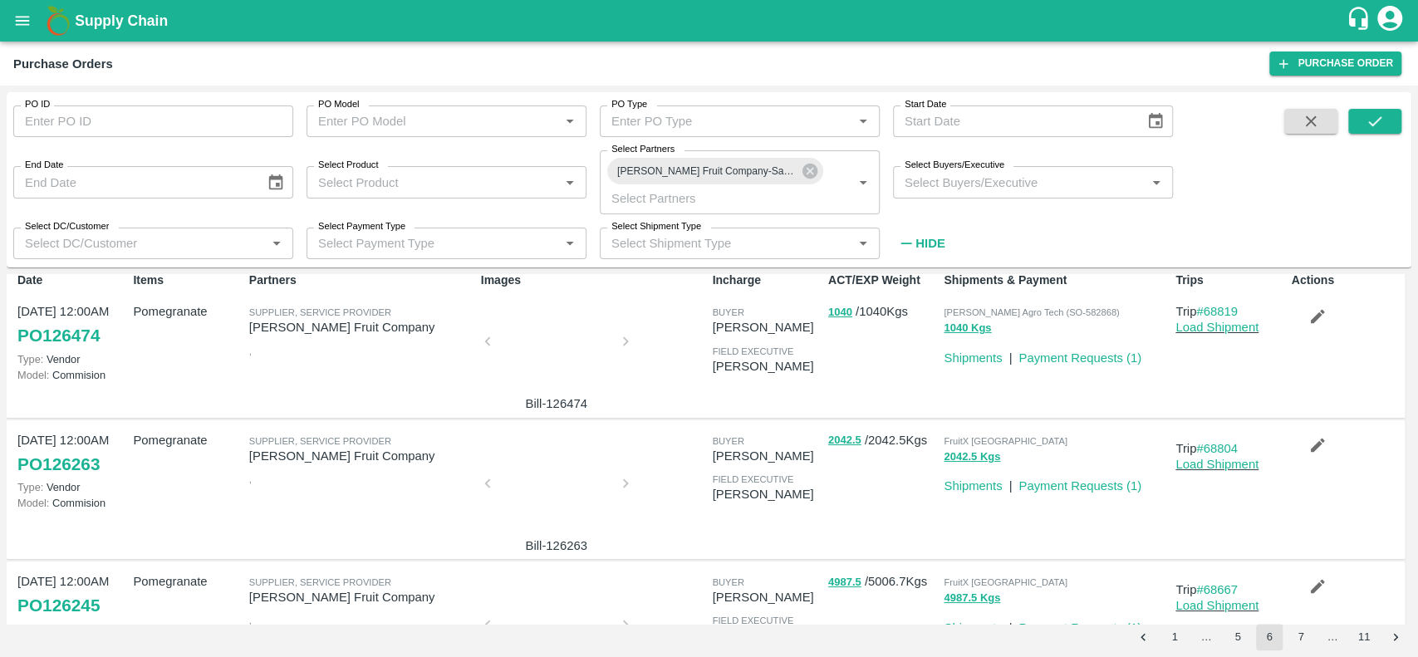
scroll to position [0, 0]
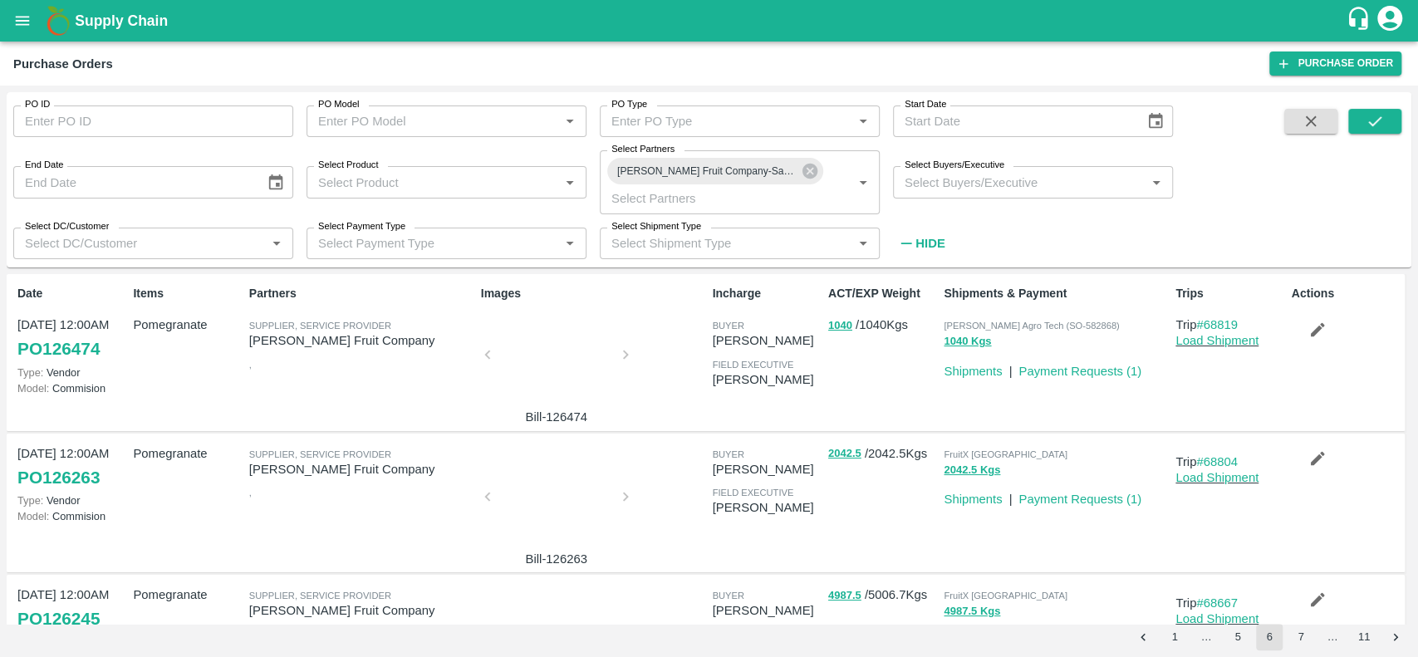
click at [562, 349] on div at bounding box center [556, 360] width 125 height 88
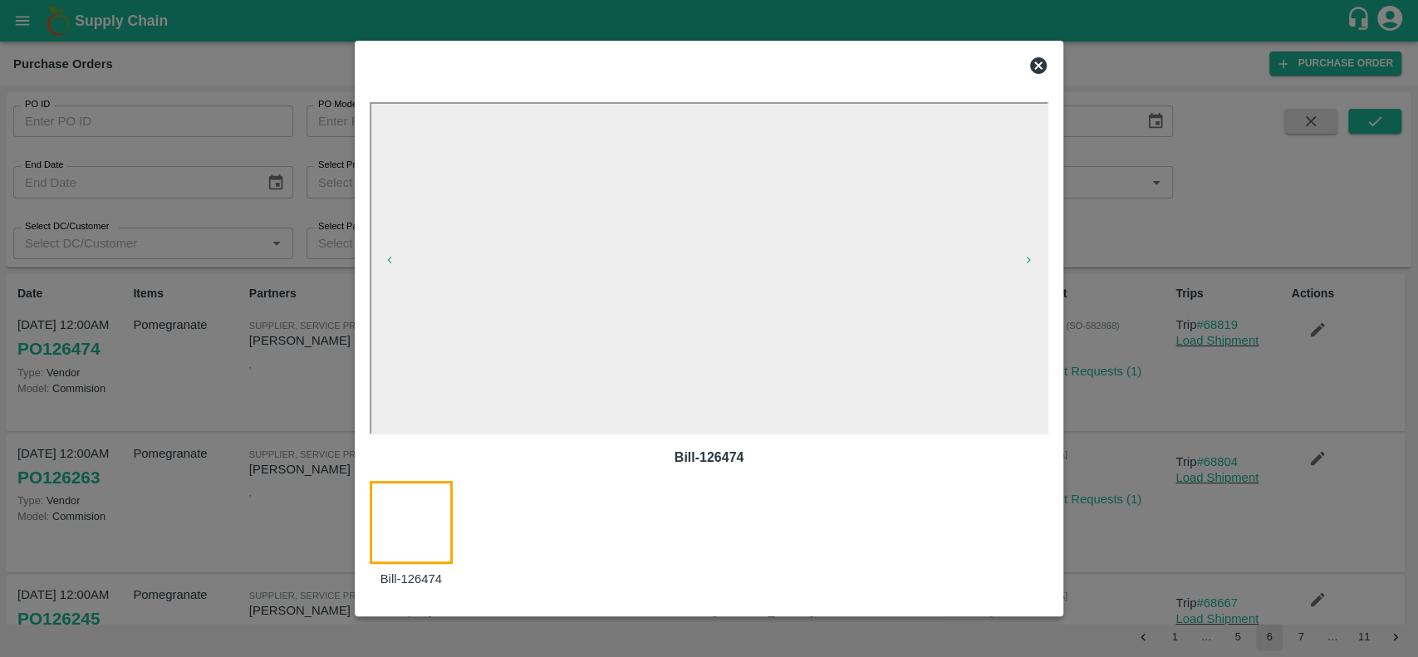
click at [1038, 70] on icon at bounding box center [1038, 65] width 17 height 17
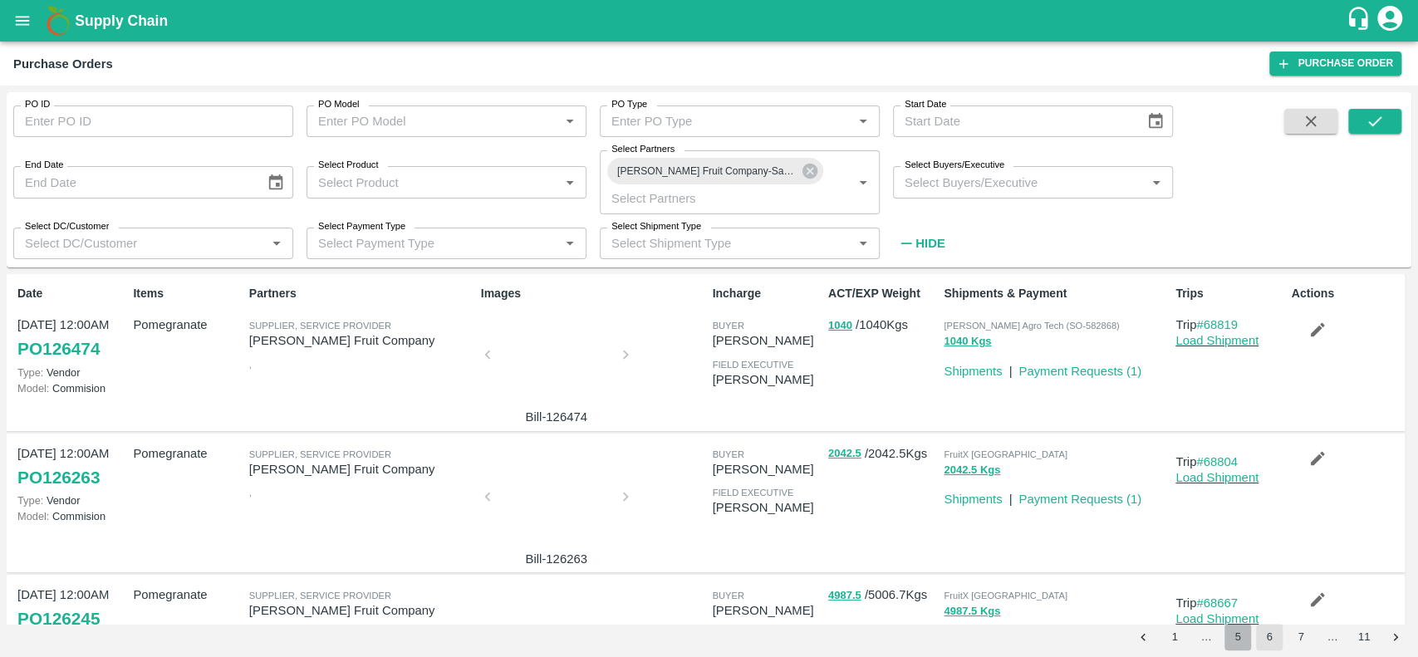
click at [1237, 625] on button "5" at bounding box center [1237, 637] width 27 height 27
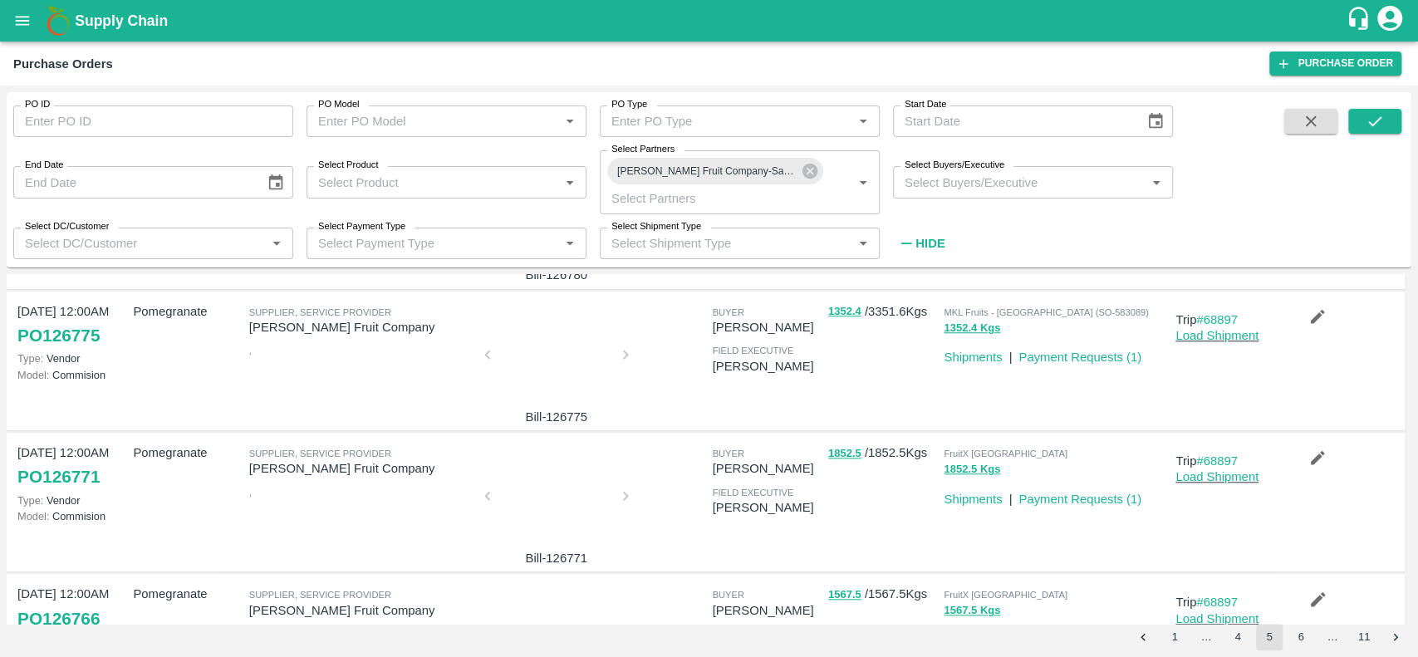
scroll to position [1095, 0]
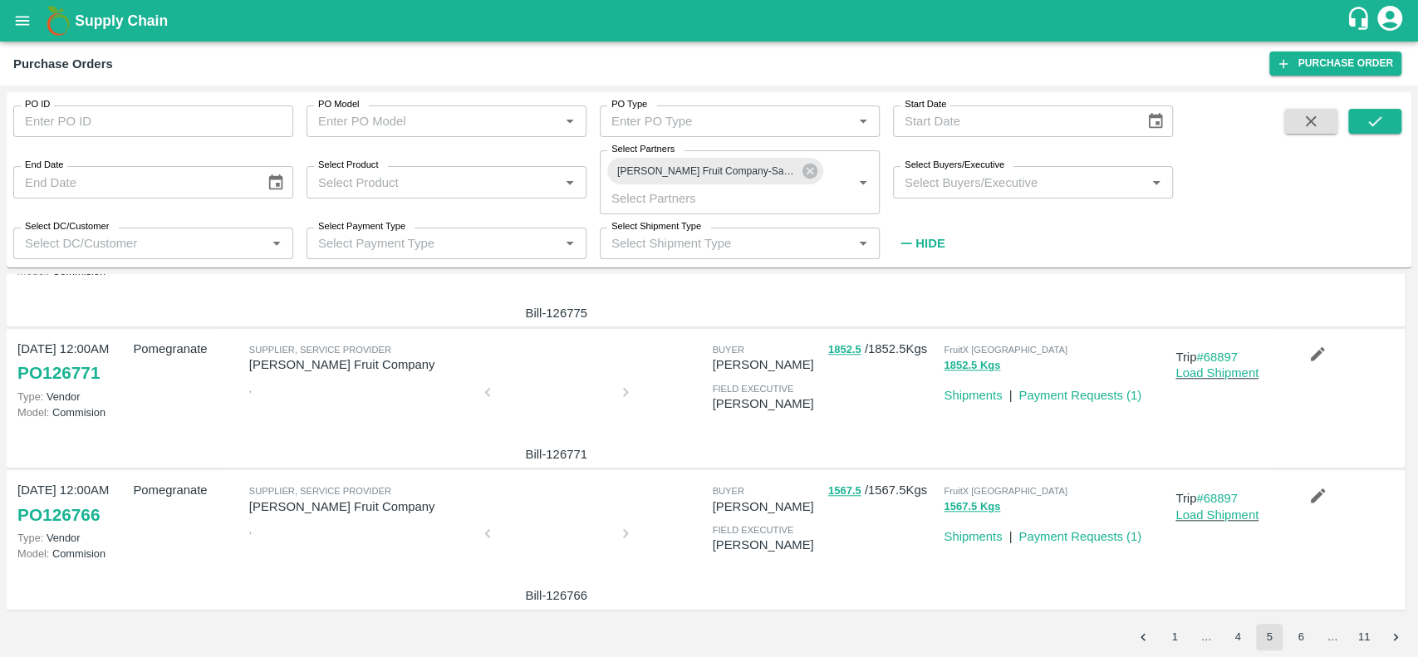
click at [532, 518] on div at bounding box center [556, 538] width 125 height 88
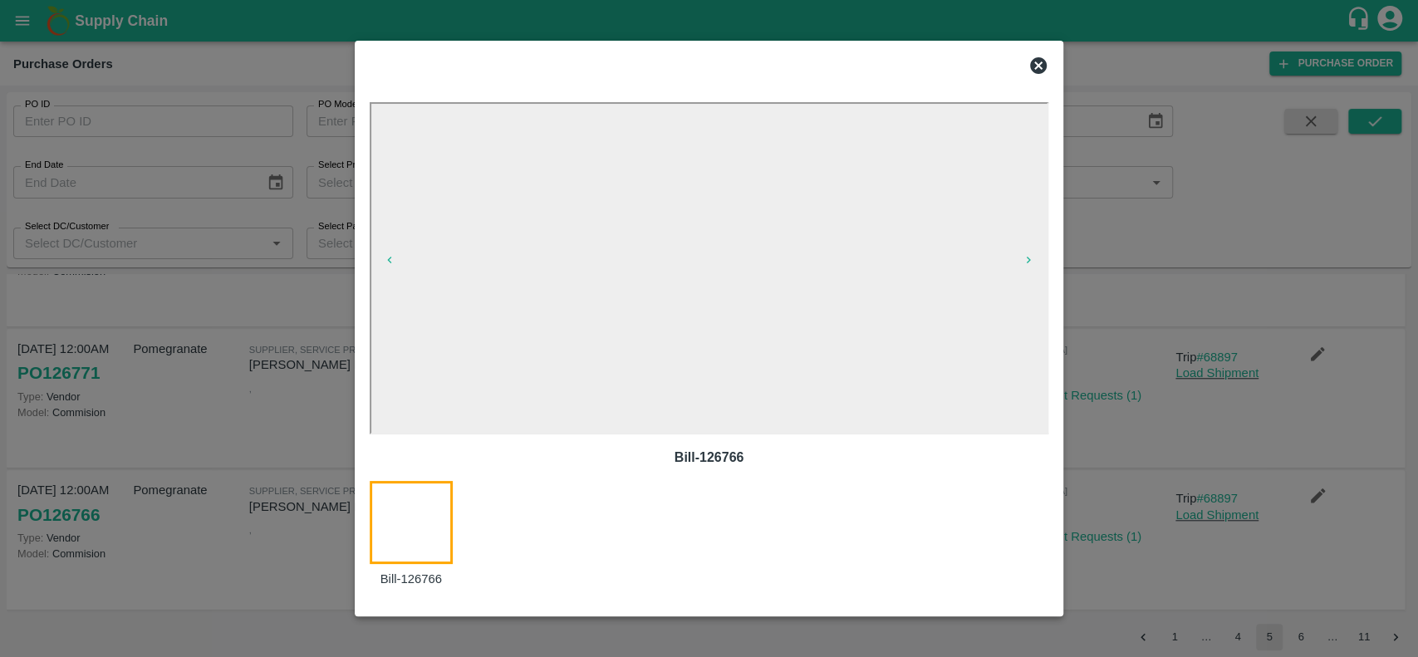
click at [1041, 67] on icon at bounding box center [1038, 66] width 20 height 20
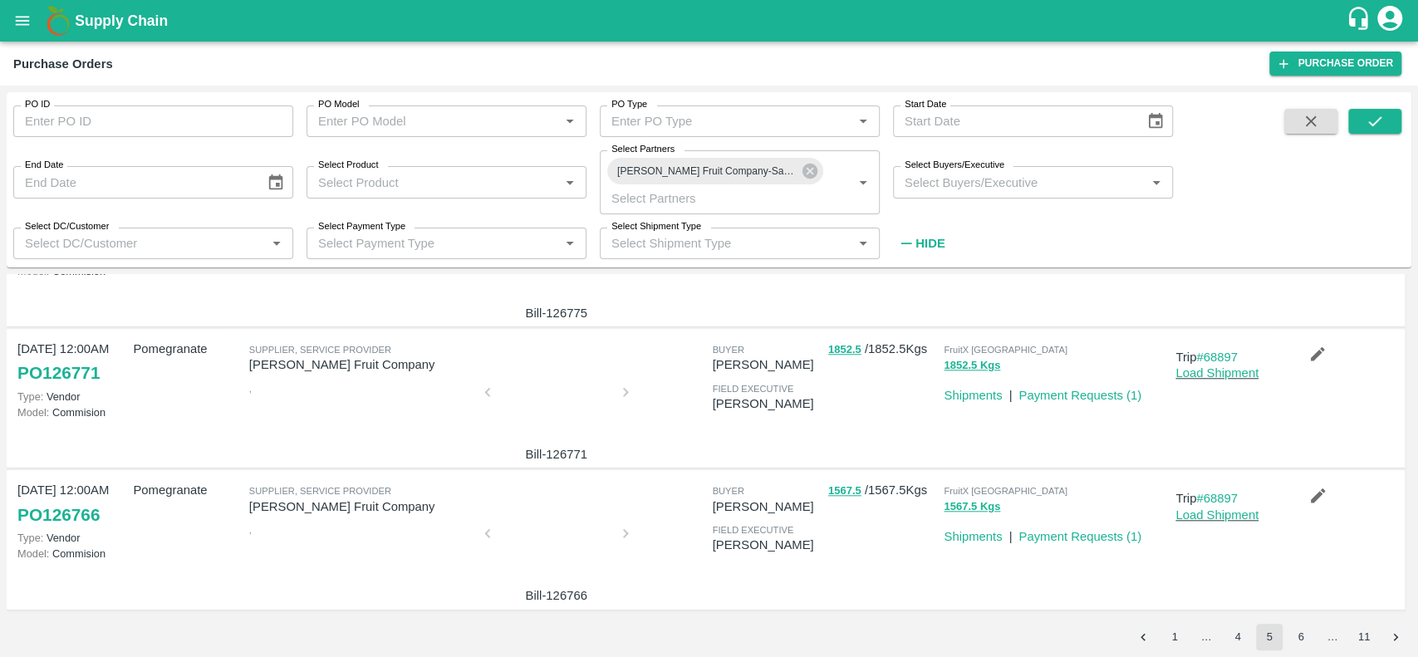
click at [540, 400] on div at bounding box center [556, 397] width 125 height 88
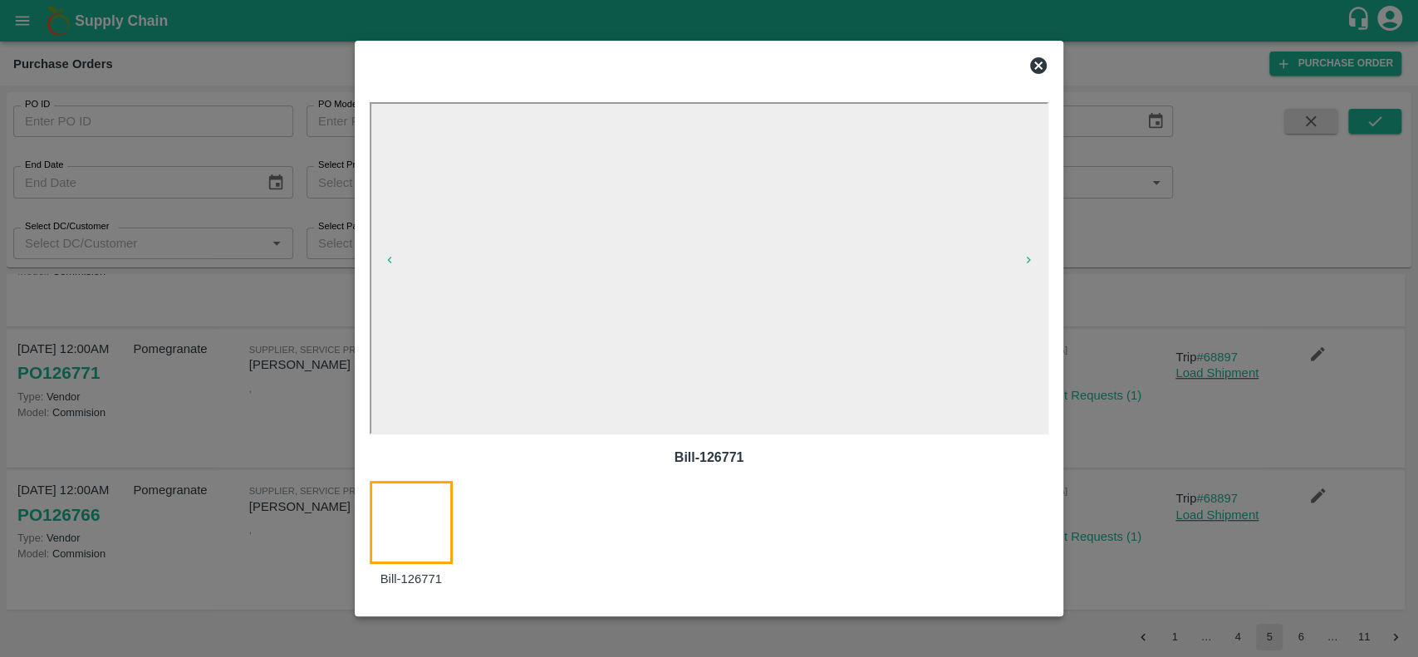
click at [1034, 64] on icon at bounding box center [1038, 65] width 17 height 17
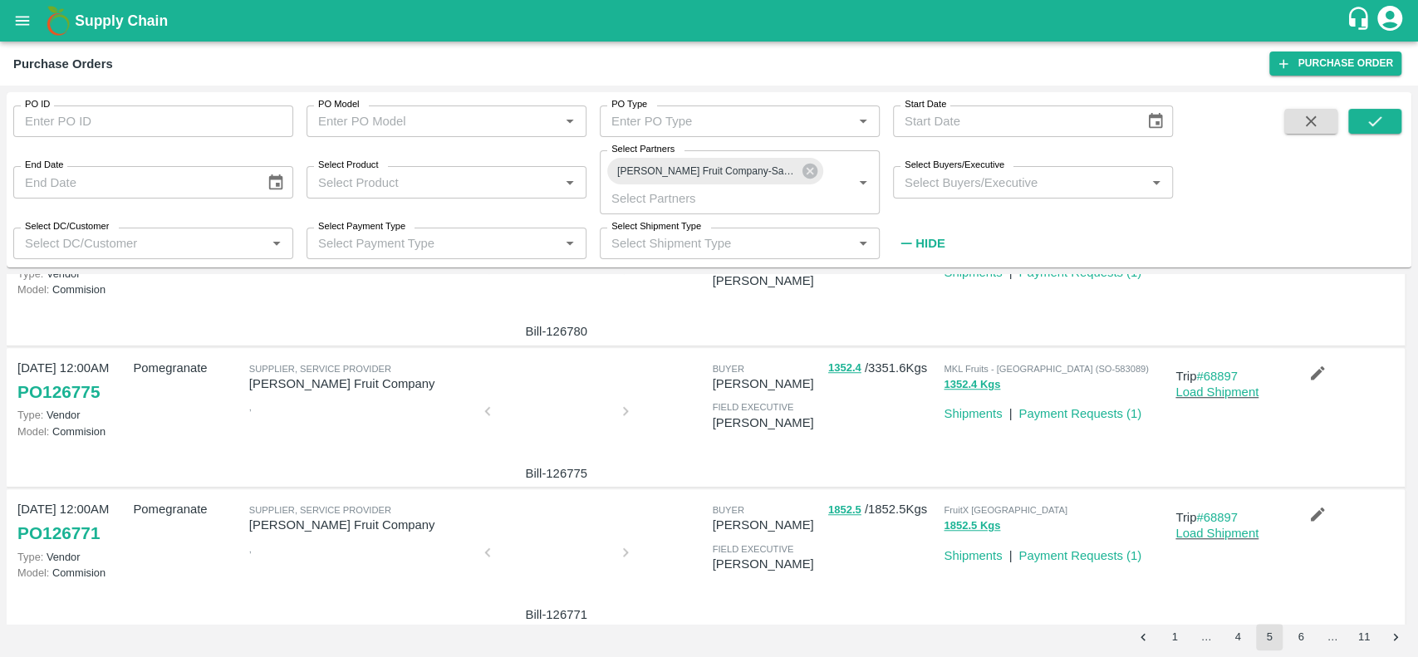
scroll to position [933, 0]
click at [529, 376] on div at bounding box center [556, 418] width 125 height 88
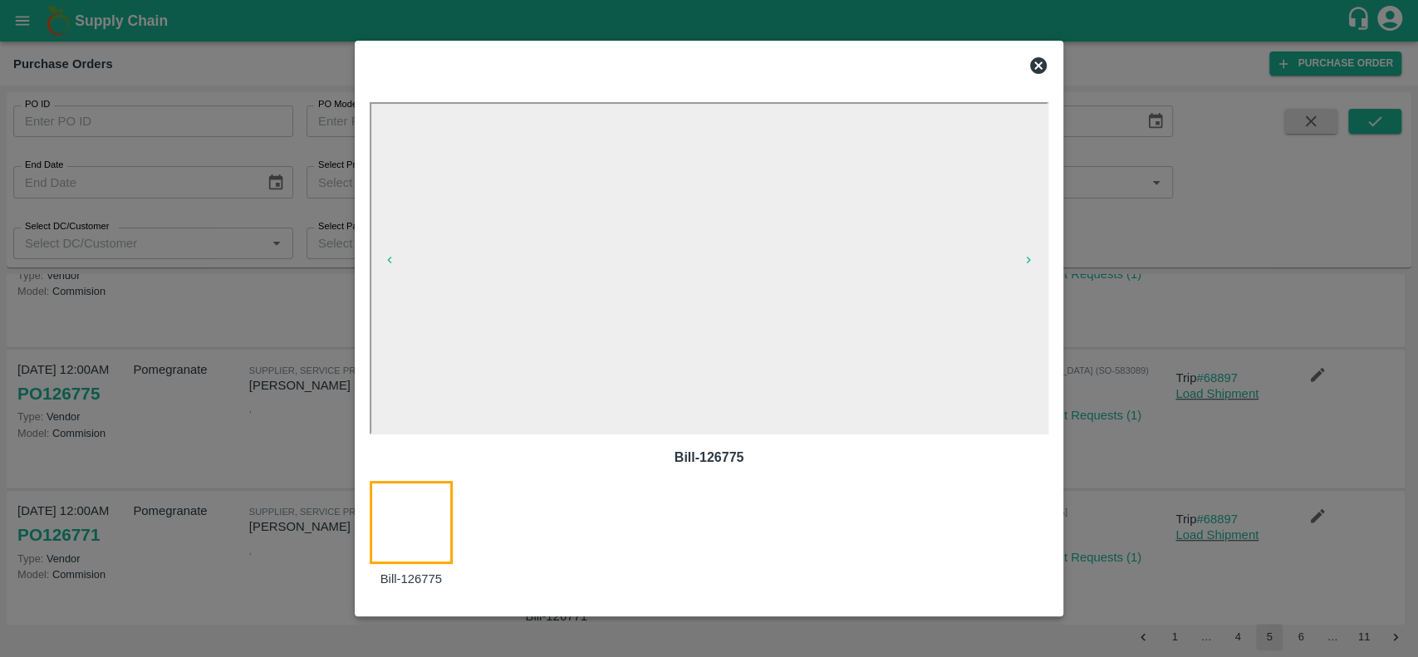
click at [1037, 68] on icon at bounding box center [1038, 66] width 20 height 20
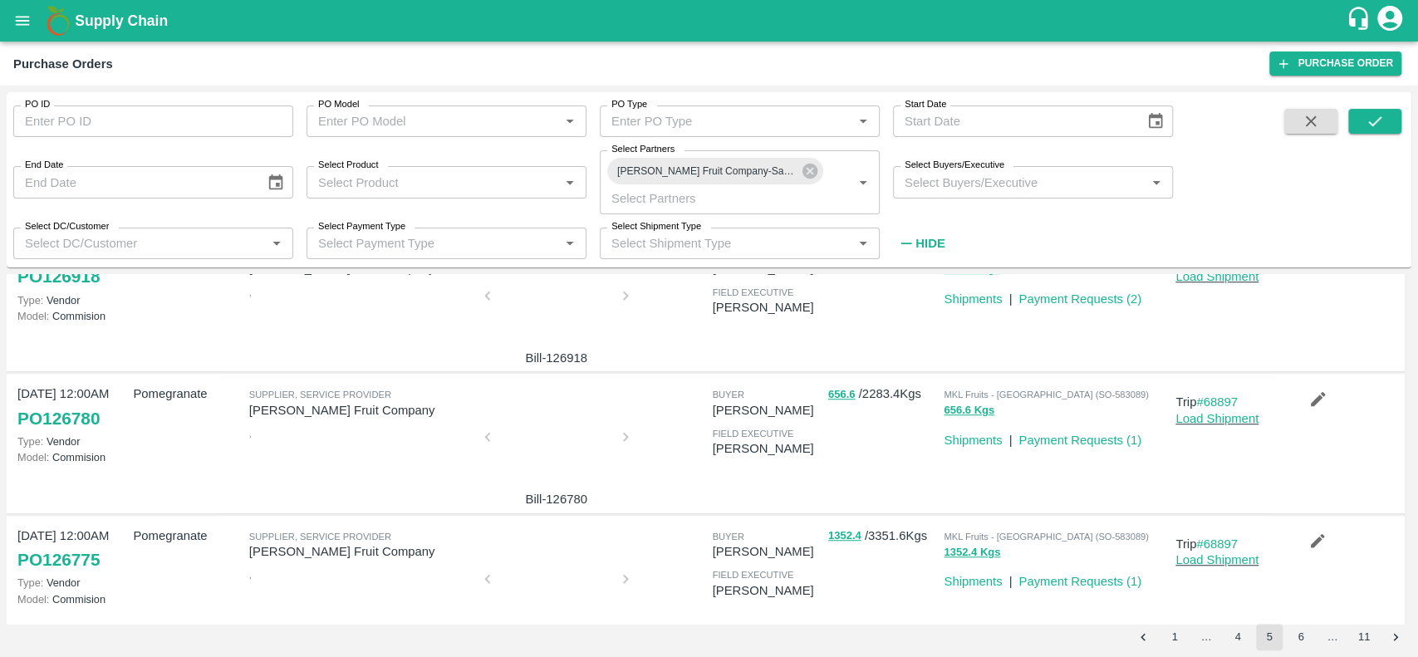
scroll to position [738, 0]
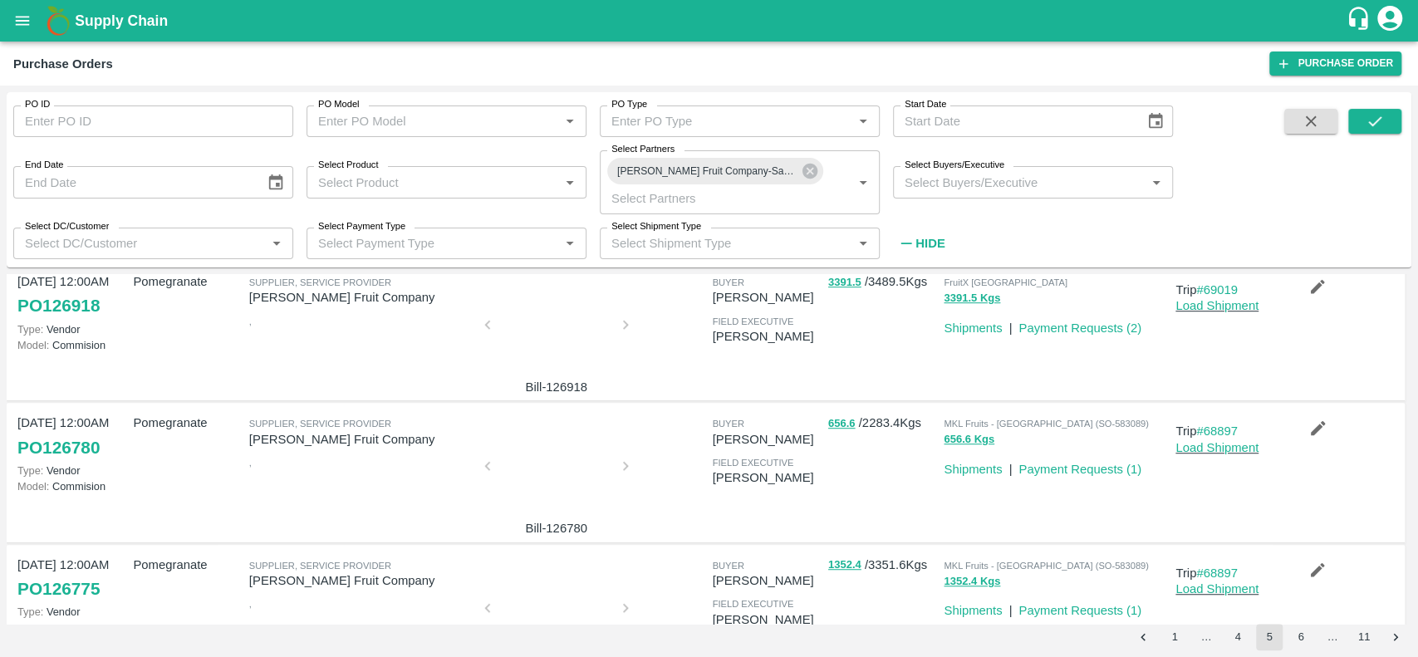
click at [563, 444] on div at bounding box center [556, 471] width 125 height 88
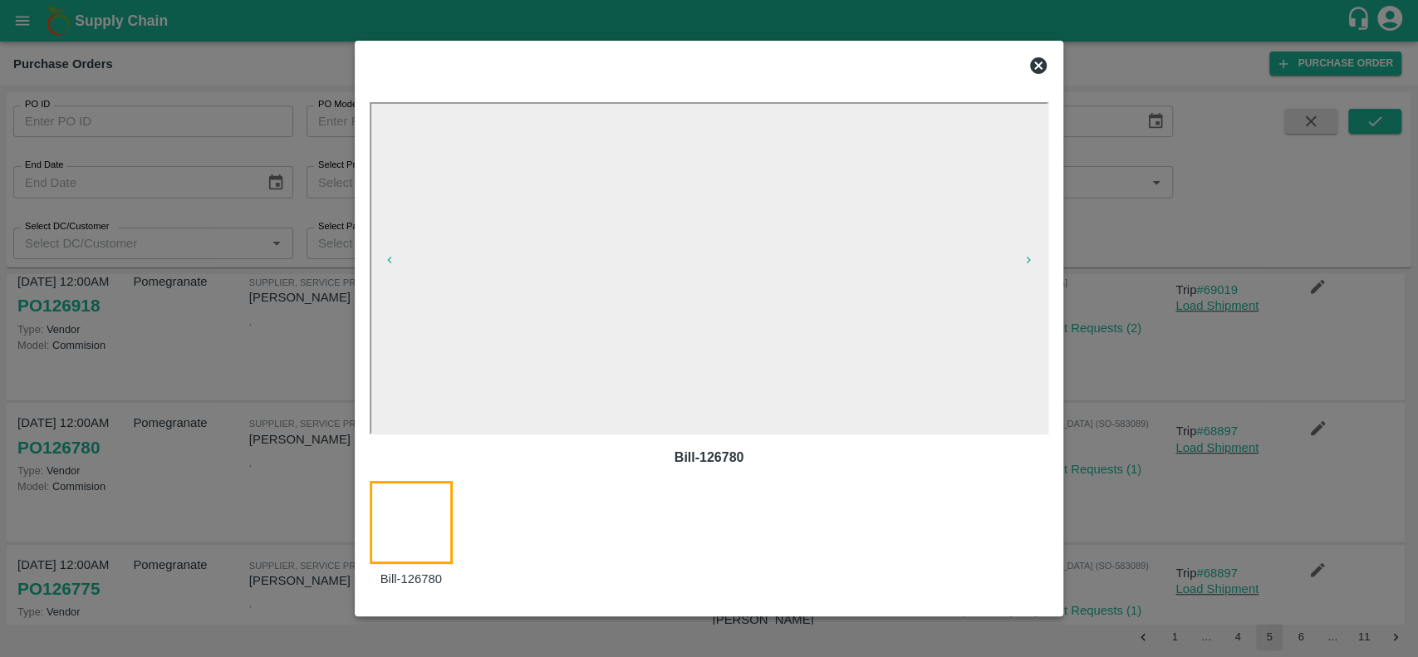
click at [1036, 63] on icon at bounding box center [1038, 66] width 20 height 20
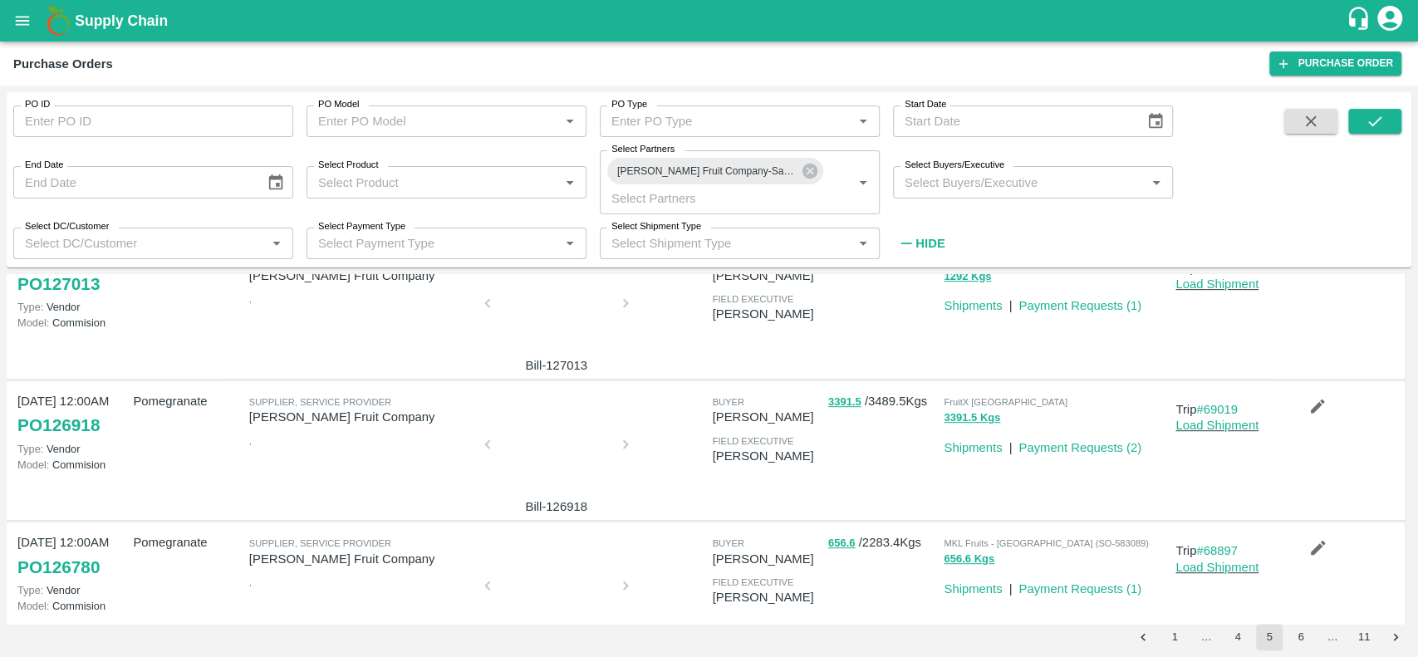
scroll to position [585, 0]
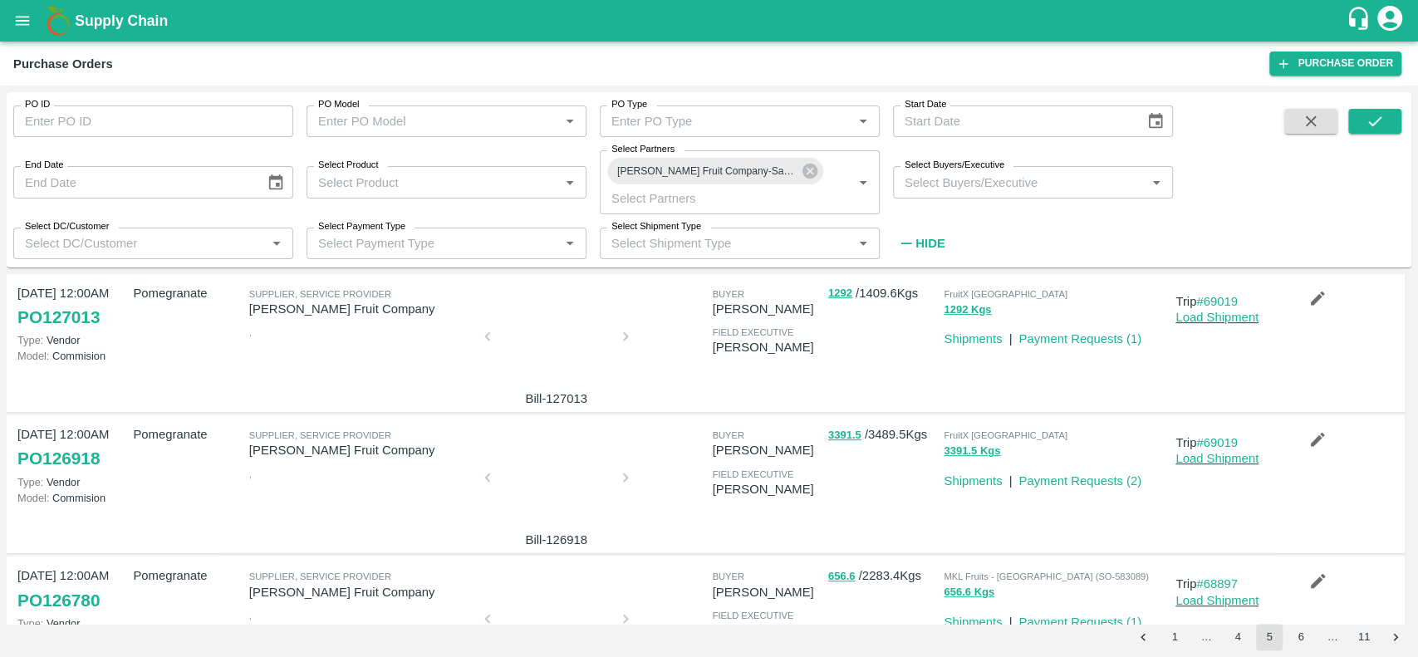
click at [525, 462] on div at bounding box center [556, 483] width 125 height 88
